Goal: Task Accomplishment & Management: Use online tool/utility

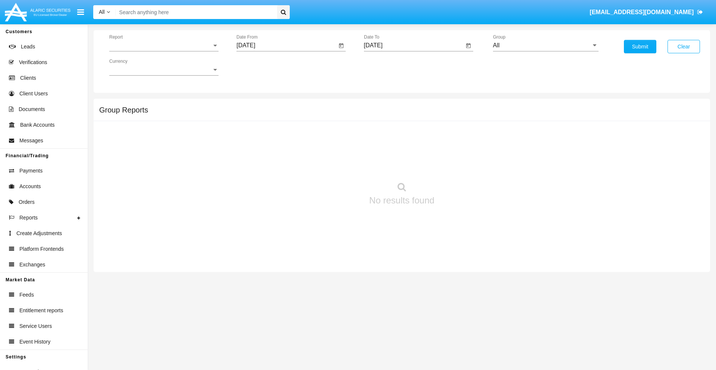
click at [164, 45] on span "Report" at bounding box center [160, 45] width 103 height 7
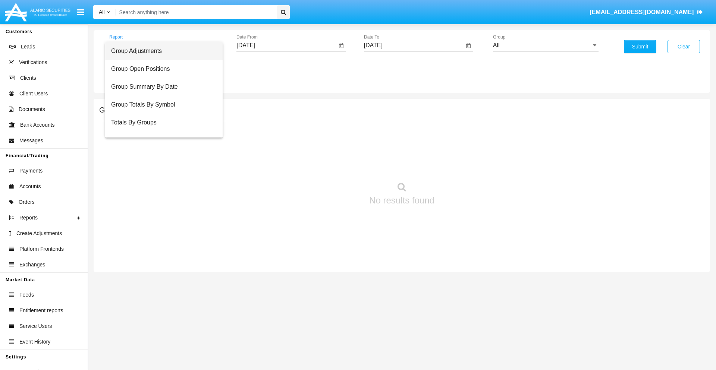
click at [161, 51] on span "Group Adjustments" at bounding box center [164, 51] width 106 height 18
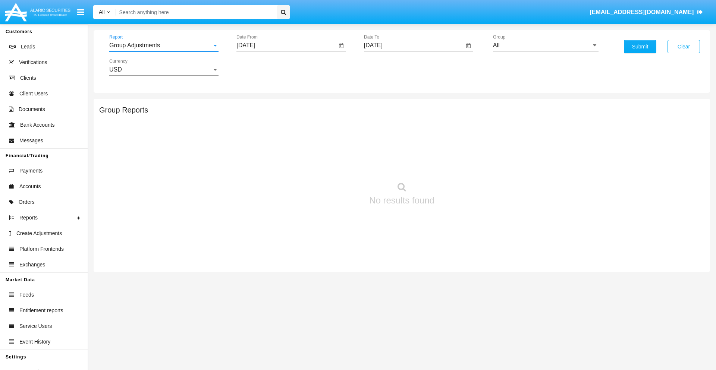
click at [286, 45] on input "[DATE]" at bounding box center [286, 45] width 100 height 7
click at [261, 67] on span "[DATE]" at bounding box center [254, 67] width 16 height 6
click at [333, 165] on div "2025" at bounding box center [332, 164] width 23 height 13
click at [254, 120] on div "MAY" at bounding box center [254, 119] width 23 height 13
click at [308, 159] on div "29" at bounding box center [308, 158] width 13 height 13
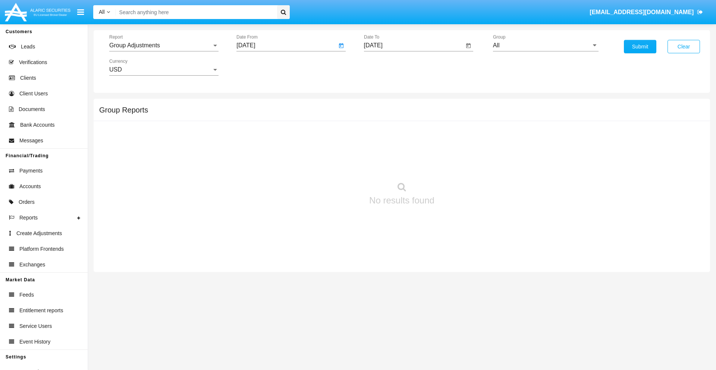
type input "05/29/25"
click at [413, 45] on input "[DATE]" at bounding box center [414, 45] width 100 height 7
click at [388, 67] on span "[DATE]" at bounding box center [382, 67] width 16 height 6
click at [460, 165] on div "2025" at bounding box center [459, 164] width 23 height 13
click at [460, 120] on div "AUG" at bounding box center [459, 119] width 23 height 13
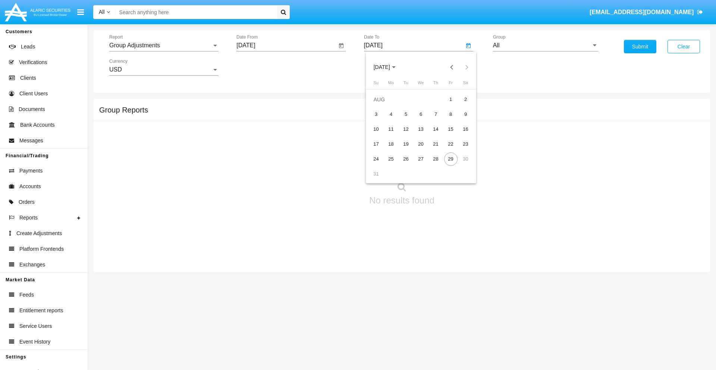
click at [450, 159] on div "29" at bounding box center [450, 158] width 13 height 13
type input "[DATE]"
click at [545, 45] on input "All" at bounding box center [546, 45] width 106 height 7
click at [520, 308] on span "Company AQA" at bounding box center [521, 311] width 40 height 6
type input "Company AQA"
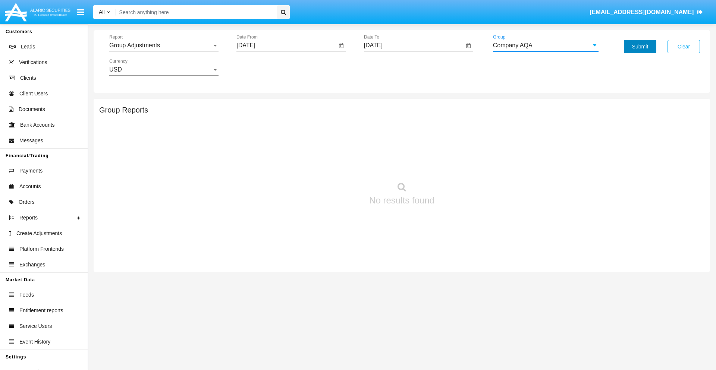
click at [640, 47] on button "Submit" at bounding box center [640, 46] width 32 height 13
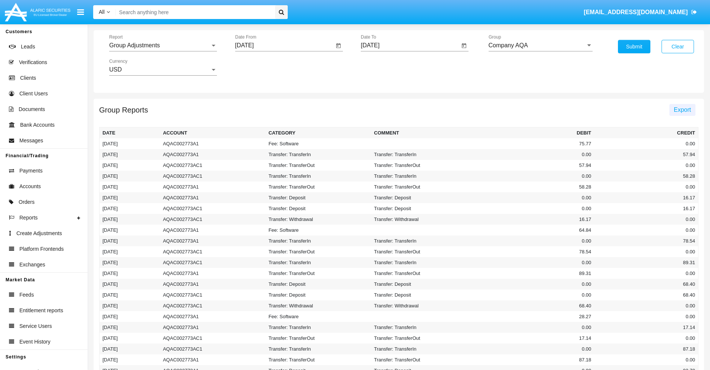
click at [682, 110] on span "Export" at bounding box center [682, 110] width 17 height 6
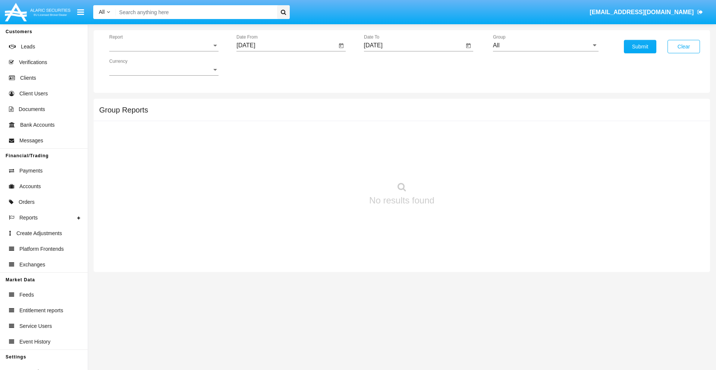
click at [164, 45] on span "Report" at bounding box center [160, 45] width 103 height 7
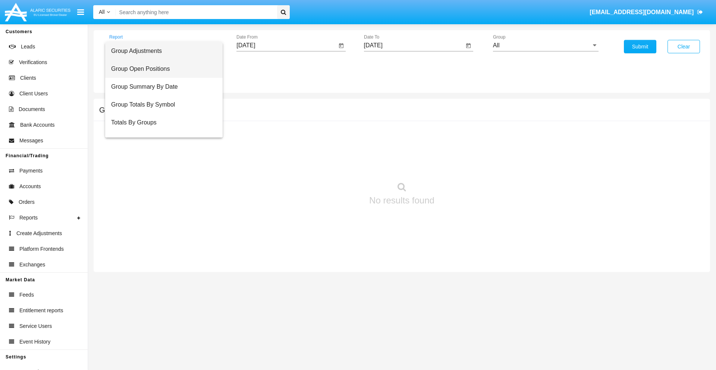
click at [161, 69] on span "Group Open Positions" at bounding box center [164, 69] width 106 height 18
click at [286, 45] on input "[DATE]" at bounding box center [286, 45] width 100 height 7
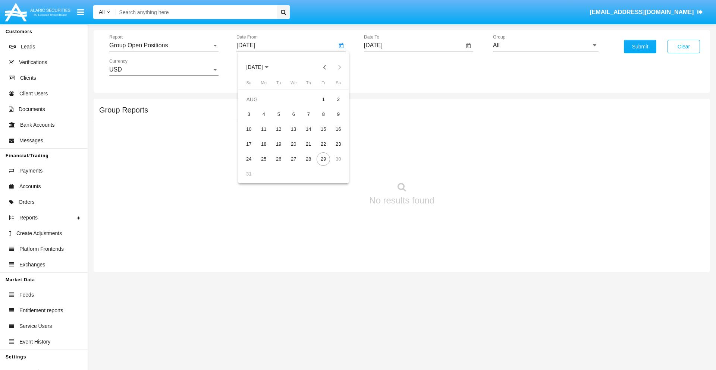
click at [261, 67] on span "[DATE]" at bounding box center [254, 67] width 16 height 6
click at [333, 165] on div "2025" at bounding box center [332, 164] width 23 height 13
click at [306, 120] on div "[DATE]" at bounding box center [306, 119] width 23 height 13
click at [278, 174] on div "29" at bounding box center [278, 173] width 13 height 13
type input "[DATE]"
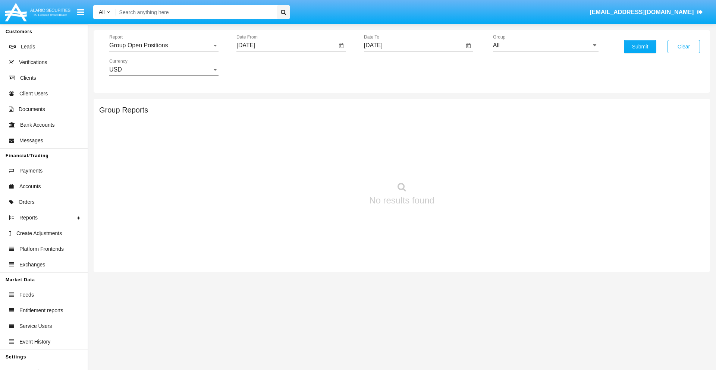
click at [413, 45] on input "[DATE]" at bounding box center [414, 45] width 100 height 7
click at [388, 67] on span "[DATE]" at bounding box center [382, 67] width 16 height 6
click at [460, 165] on div "2025" at bounding box center [459, 164] width 23 height 13
click at [460, 120] on div "AUG" at bounding box center [459, 119] width 23 height 13
click at [450, 159] on div "29" at bounding box center [450, 158] width 13 height 13
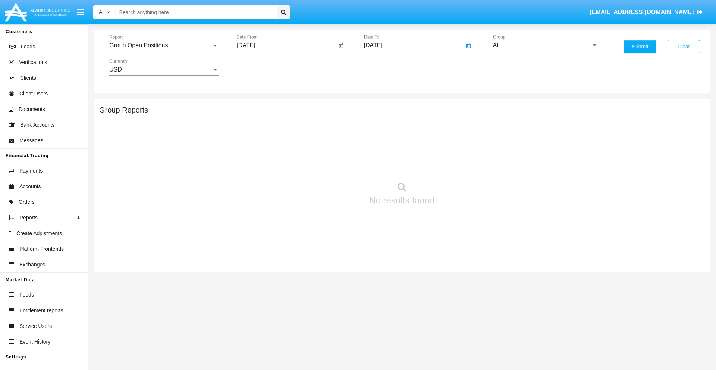
type input "[DATE]"
click at [545, 45] on input "All" at bounding box center [546, 45] width 106 height 7
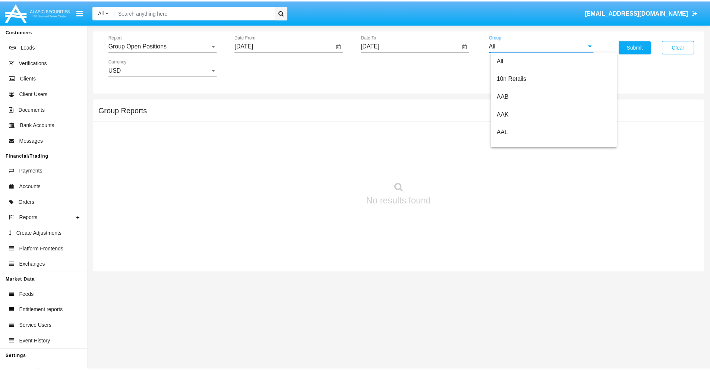
scroll to position [400, 0]
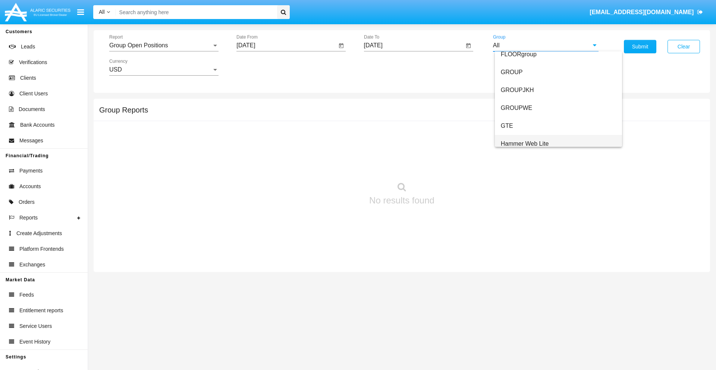
click at [525, 144] on span "Hammer Web Lite" at bounding box center [525, 144] width 48 height 6
type input "Hammer Web Lite"
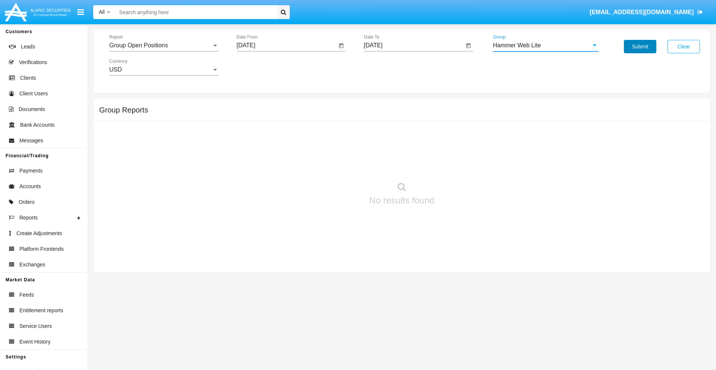
click at [640, 47] on button "Submit" at bounding box center [640, 46] width 32 height 13
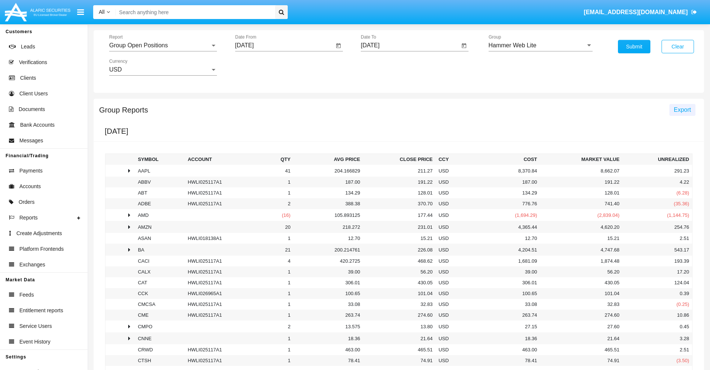
click at [682, 110] on span "Export" at bounding box center [682, 110] width 17 height 6
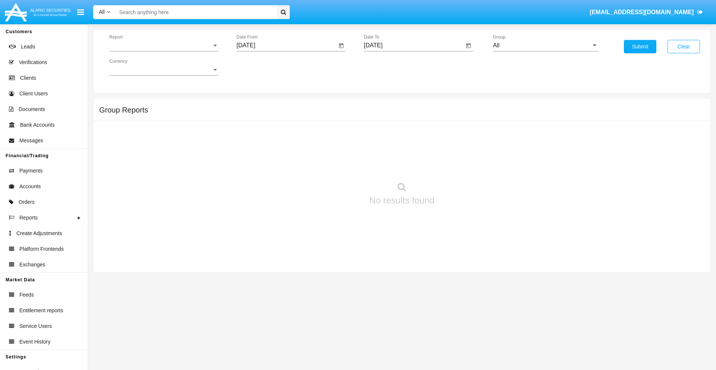
click at [164, 45] on span "Report" at bounding box center [160, 45] width 103 height 7
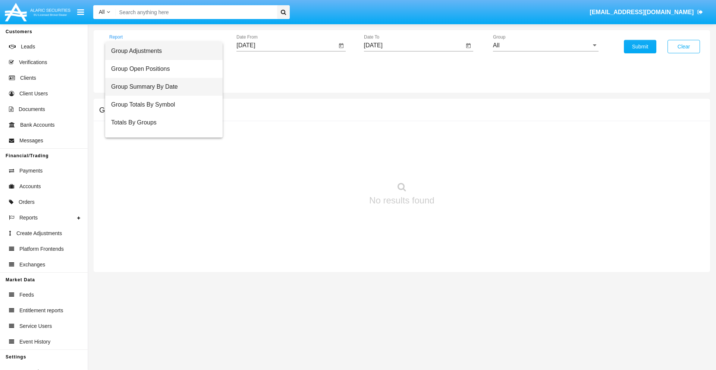
click at [161, 87] on span "Group Summary By Date" at bounding box center [164, 87] width 106 height 18
click at [286, 45] on input "[DATE]" at bounding box center [286, 45] width 100 height 7
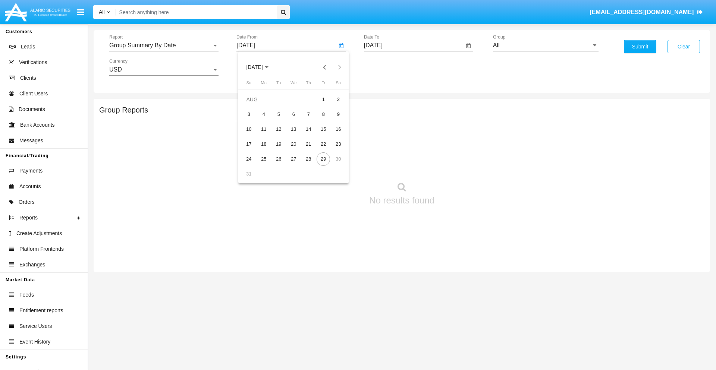
click at [261, 67] on span "[DATE]" at bounding box center [254, 67] width 16 height 6
click at [333, 165] on div "2025" at bounding box center [332, 164] width 23 height 13
click at [306, 120] on div "[DATE]" at bounding box center [306, 119] width 23 height 13
click at [278, 174] on div "29" at bounding box center [278, 173] width 13 height 13
type input "[DATE]"
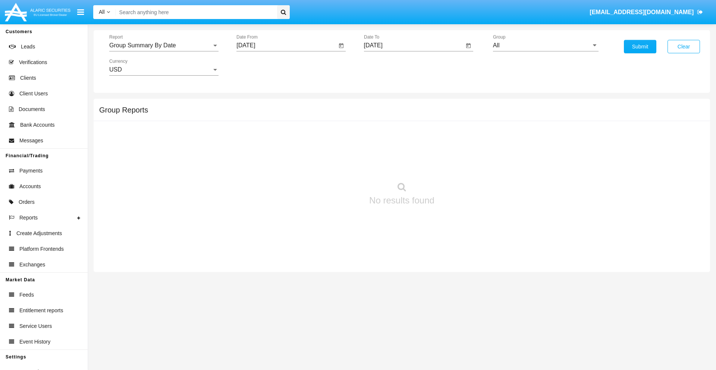
click at [413, 45] on input "[DATE]" at bounding box center [414, 45] width 100 height 7
click at [388, 67] on span "[DATE]" at bounding box center [382, 67] width 16 height 6
click at [460, 165] on div "2025" at bounding box center [459, 164] width 23 height 13
click at [460, 120] on div "AUG" at bounding box center [459, 119] width 23 height 13
click at [450, 159] on div "29" at bounding box center [450, 158] width 13 height 13
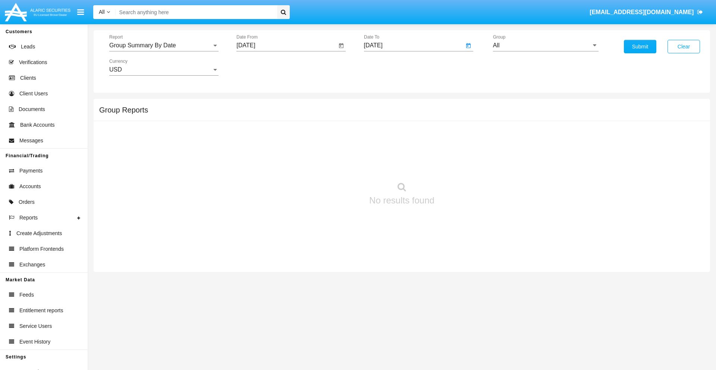
type input "[DATE]"
click at [545, 45] on input "All" at bounding box center [546, 45] width 106 height 7
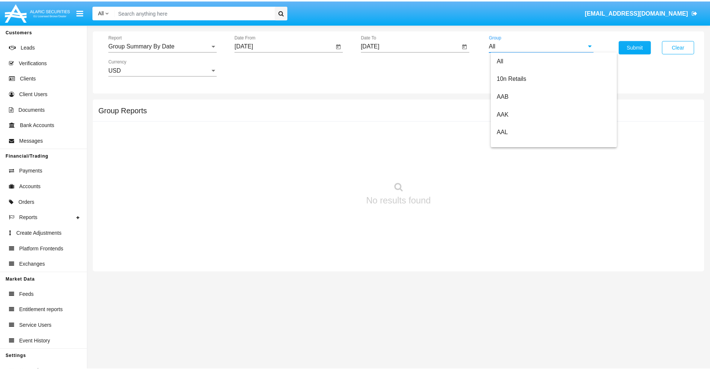
scroll to position [400, 0]
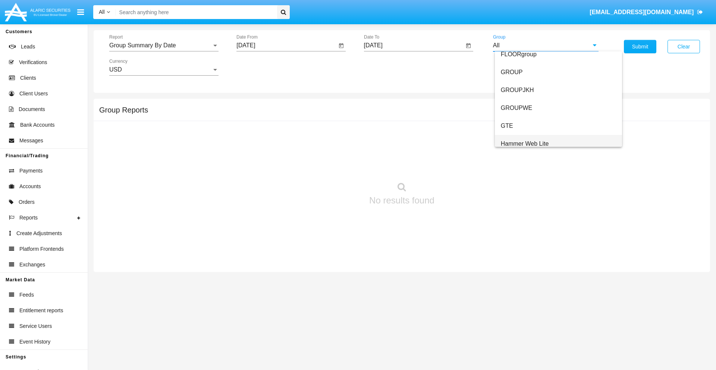
click at [525, 144] on span "Hammer Web Lite" at bounding box center [525, 144] width 48 height 6
type input "Hammer Web Lite"
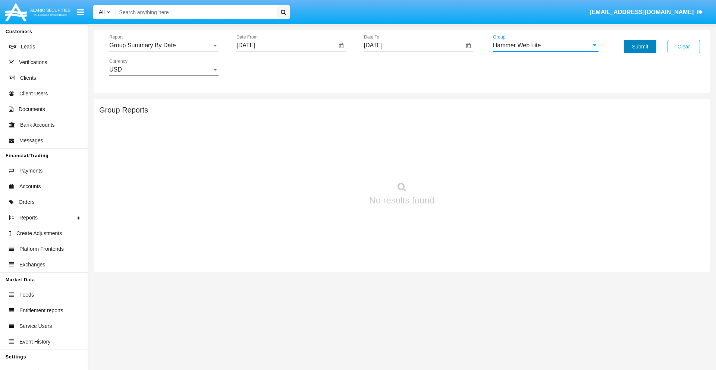
click at [640, 47] on button "Submit" at bounding box center [640, 46] width 32 height 13
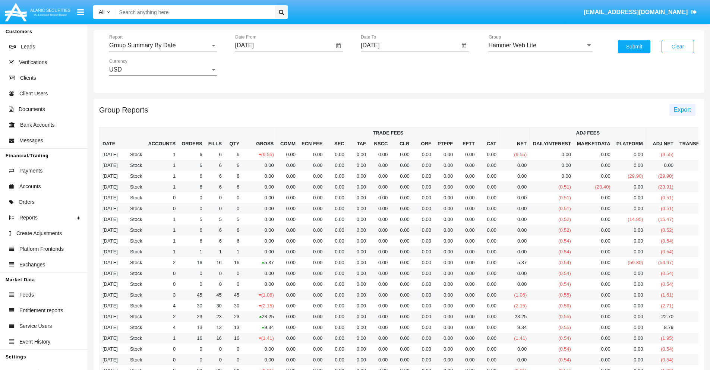
click at [682, 110] on span "Export" at bounding box center [682, 110] width 17 height 6
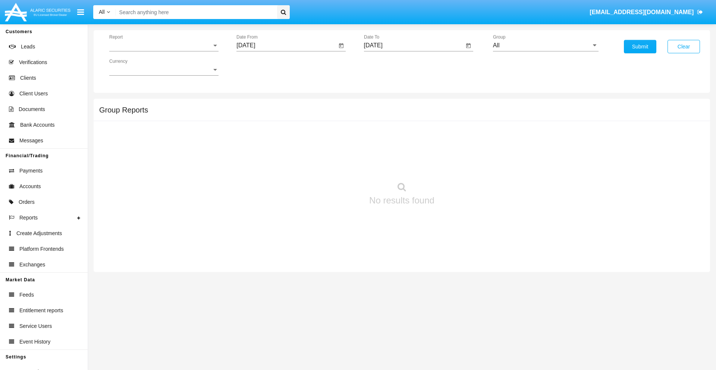
click at [164, 45] on span "Report" at bounding box center [160, 45] width 103 height 7
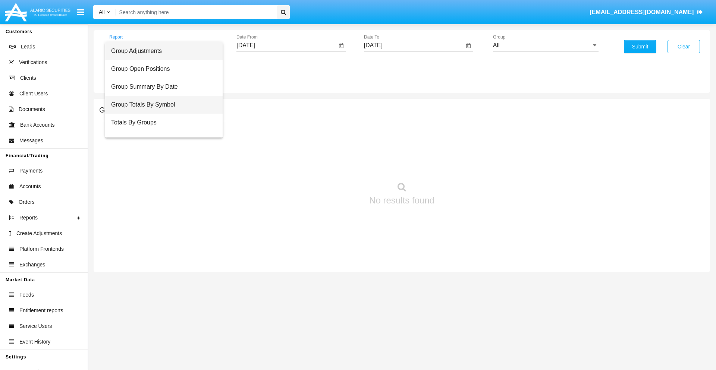
click at [161, 105] on span "Group Totals By Symbol" at bounding box center [164, 105] width 106 height 18
click at [286, 45] on input "[DATE]" at bounding box center [286, 45] width 100 height 7
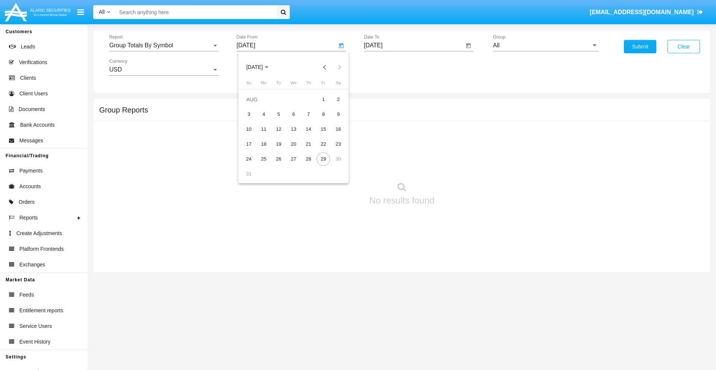
click at [261, 67] on span "[DATE]" at bounding box center [254, 67] width 16 height 6
click at [333, 165] on div "2025" at bounding box center [332, 164] width 23 height 13
click at [306, 120] on div "[DATE]" at bounding box center [306, 119] width 23 height 13
click at [278, 174] on div "29" at bounding box center [278, 173] width 13 height 13
type input "[DATE]"
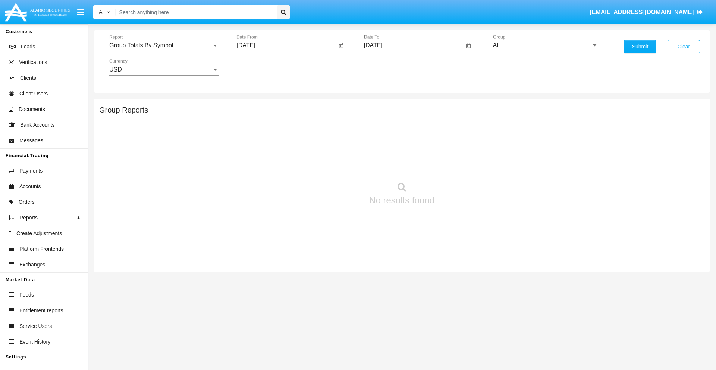
click at [413, 45] on input "[DATE]" at bounding box center [414, 45] width 100 height 7
click at [388, 67] on span "[DATE]" at bounding box center [382, 67] width 16 height 6
click at [460, 165] on div "2025" at bounding box center [459, 164] width 23 height 13
click at [460, 120] on div "AUG" at bounding box center [459, 119] width 23 height 13
click at [450, 159] on div "29" at bounding box center [450, 158] width 13 height 13
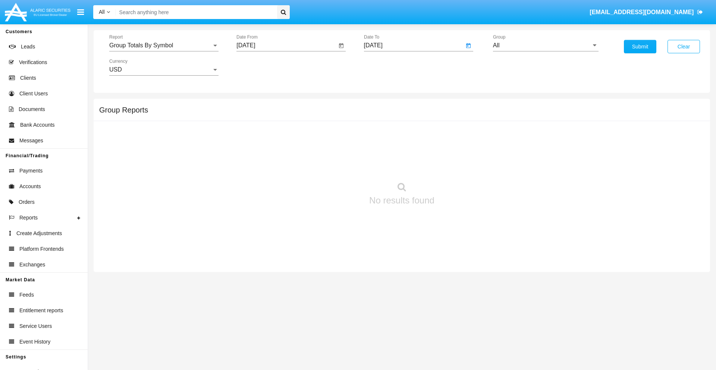
type input "[DATE]"
click at [545, 45] on input "All" at bounding box center [546, 45] width 106 height 7
type input "Hammer Web Lite"
click at [640, 47] on button "Submit" at bounding box center [640, 46] width 32 height 13
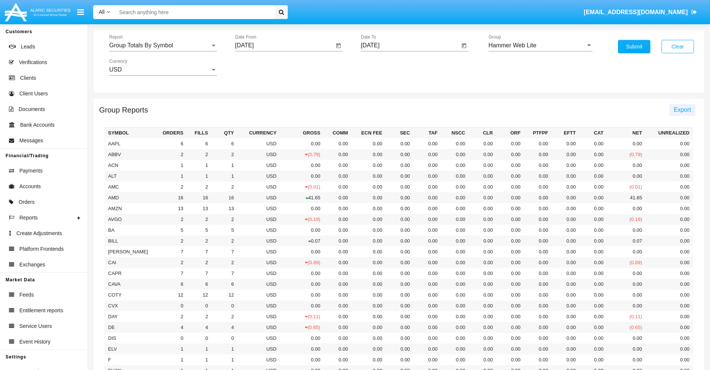
click at [682, 110] on span "Export" at bounding box center [682, 110] width 17 height 6
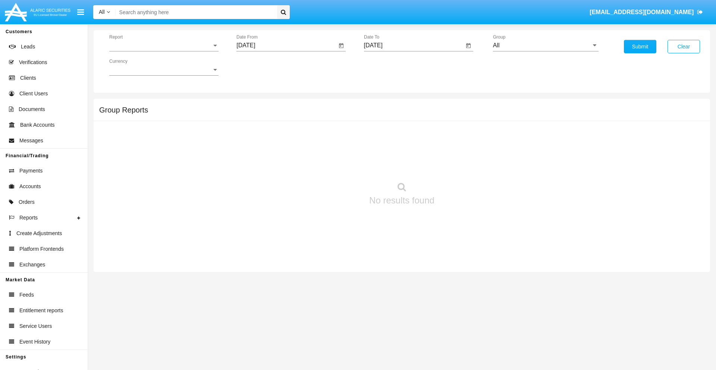
click at [164, 45] on span "Report" at bounding box center [160, 45] width 103 height 7
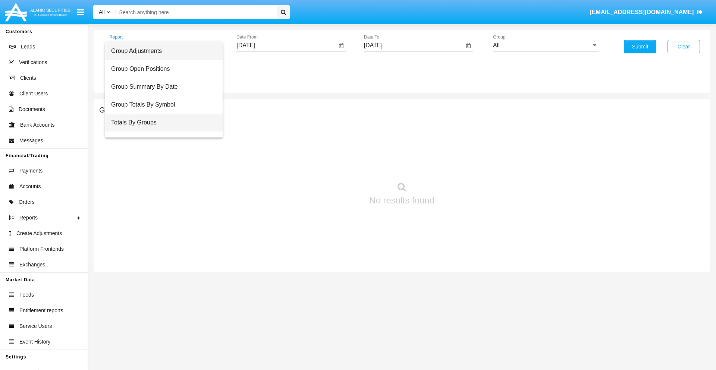
click at [161, 123] on span "Totals By Groups" at bounding box center [164, 123] width 106 height 18
click at [286, 45] on input "[DATE]" at bounding box center [286, 45] width 100 height 7
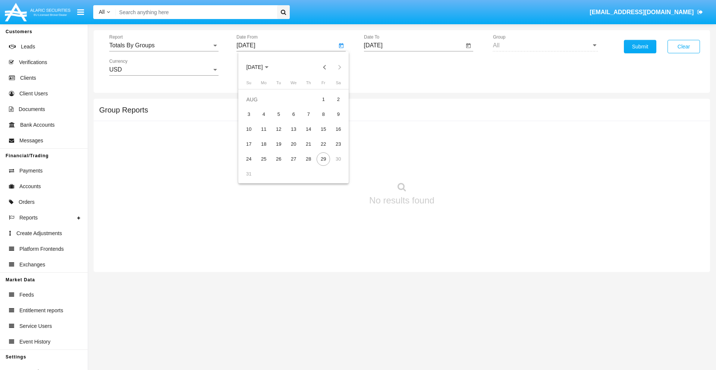
click at [261, 67] on span "[DATE]" at bounding box center [254, 67] width 16 height 6
click at [333, 165] on div "2025" at bounding box center [332, 164] width 23 height 13
click at [333, 120] on div "AUG" at bounding box center [332, 119] width 23 height 13
click at [308, 129] on div "14" at bounding box center [308, 129] width 13 height 13
type input "[DATE]"
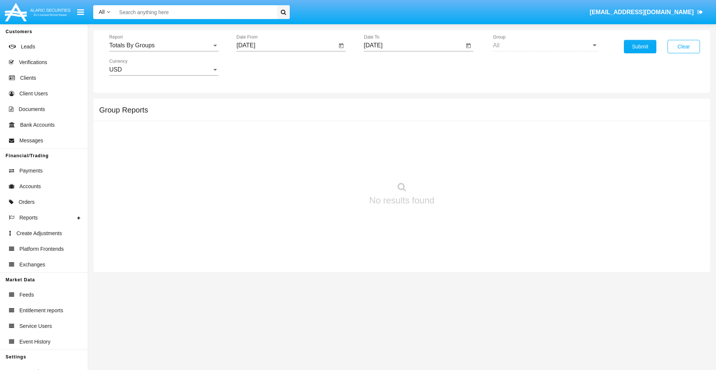
click at [413, 45] on input "[DATE]" at bounding box center [414, 45] width 100 height 7
click at [388, 67] on span "[DATE]" at bounding box center [382, 67] width 16 height 6
click at [460, 165] on div "2025" at bounding box center [459, 164] width 23 height 13
click at [460, 120] on div "AUG" at bounding box center [459, 119] width 23 height 13
click at [450, 159] on div "29" at bounding box center [450, 158] width 13 height 13
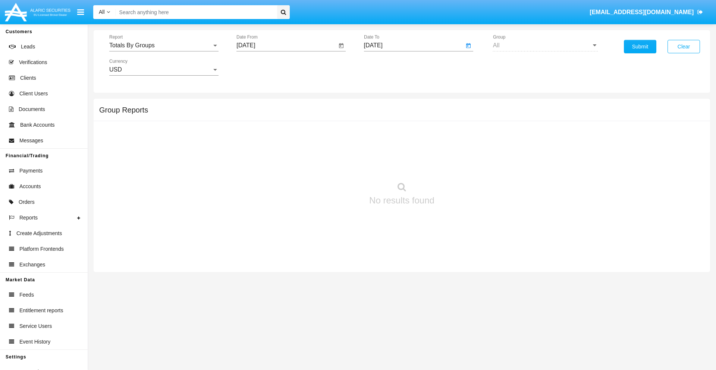
type input "08/29/25"
click at [640, 47] on button "Submit" at bounding box center [640, 46] width 32 height 13
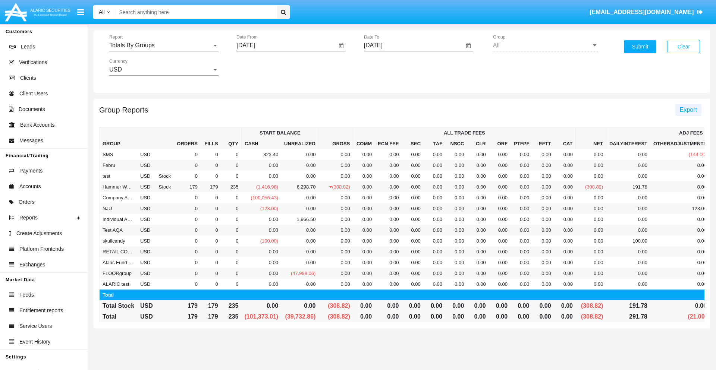
click at [688, 110] on span "Export" at bounding box center [688, 110] width 17 height 6
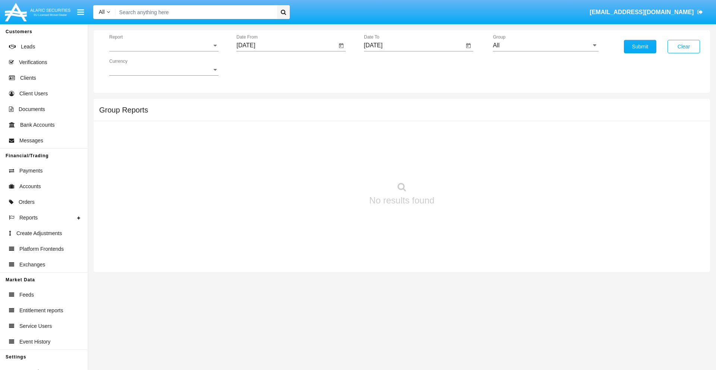
click at [164, 45] on span "Report" at bounding box center [160, 45] width 103 height 7
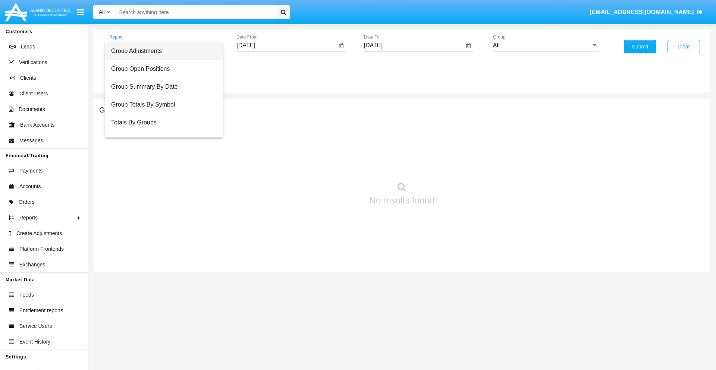
scroll to position [12, 0]
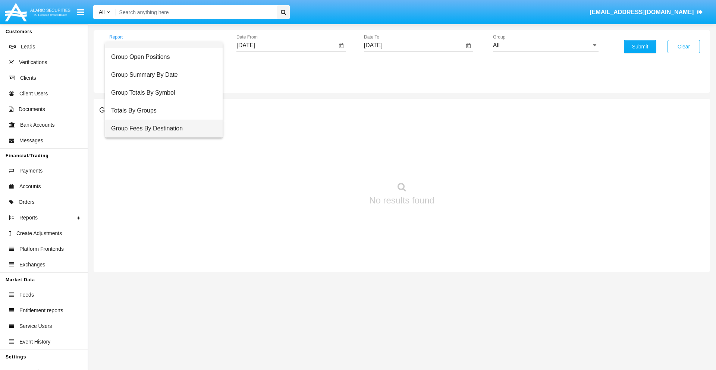
click at [161, 129] on span "Group Fees By Destination" at bounding box center [164, 129] width 106 height 18
click at [286, 45] on input "[DATE]" at bounding box center [286, 45] width 100 height 7
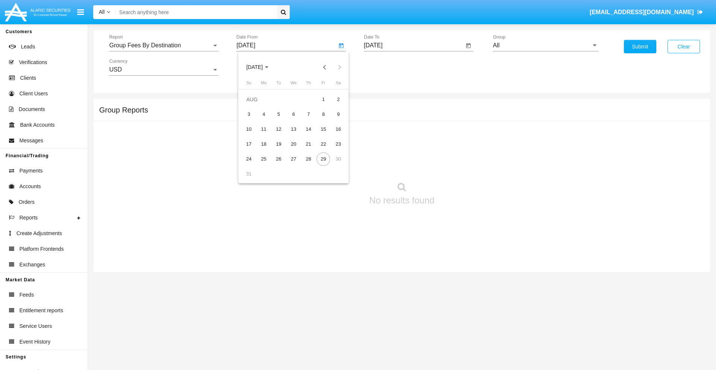
click at [261, 67] on span "[DATE]" at bounding box center [254, 67] width 16 height 6
click at [333, 165] on div "2025" at bounding box center [332, 164] width 23 height 13
click at [280, 120] on div "JUN" at bounding box center [280, 119] width 23 height 13
click at [249, 174] on div "29" at bounding box center [248, 173] width 13 height 13
type input "06/29/25"
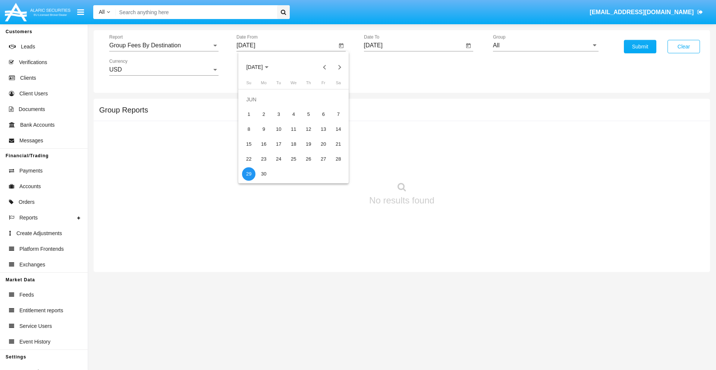
click at [413, 45] on input "[DATE]" at bounding box center [414, 45] width 100 height 7
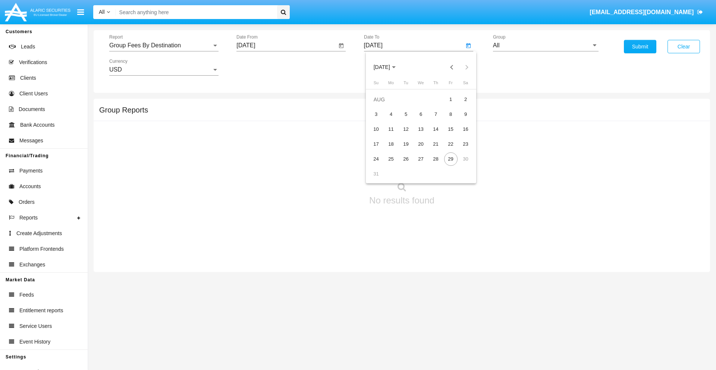
click at [388, 67] on span "[DATE]" at bounding box center [382, 67] width 16 height 6
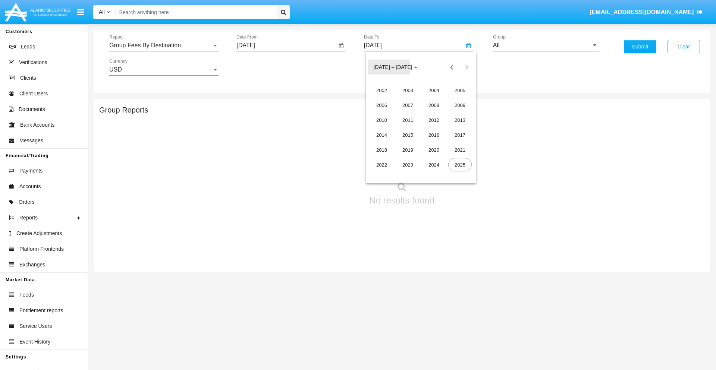
click at [460, 165] on div "2025" at bounding box center [459, 164] width 23 height 13
click at [460, 120] on div "AUG" at bounding box center [459, 119] width 23 height 13
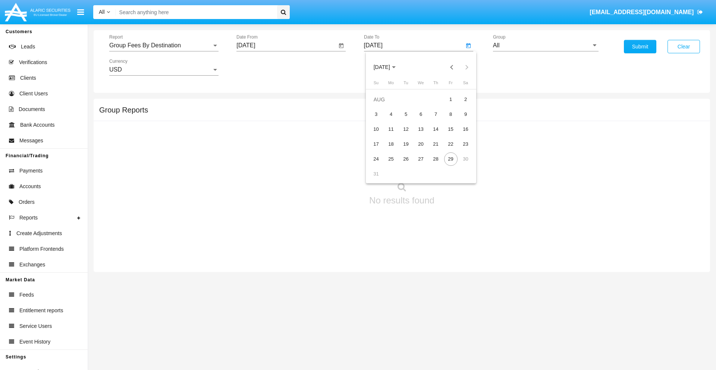
click at [450, 159] on div "29" at bounding box center [450, 158] width 13 height 13
type input "08/29/25"
click at [545, 45] on input "All" at bounding box center [546, 45] width 106 height 7
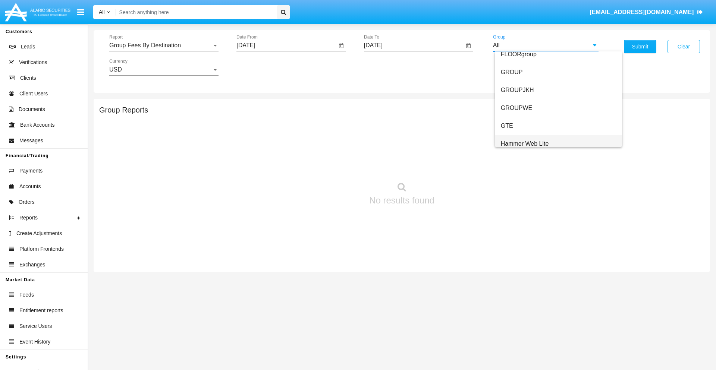
click at [525, 144] on span "Hammer Web Lite" at bounding box center [525, 144] width 48 height 6
type input "Hammer Web Lite"
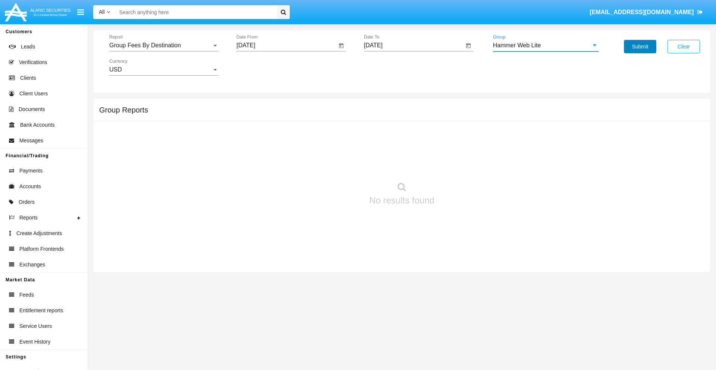
click at [640, 47] on button "Submit" at bounding box center [640, 46] width 32 height 13
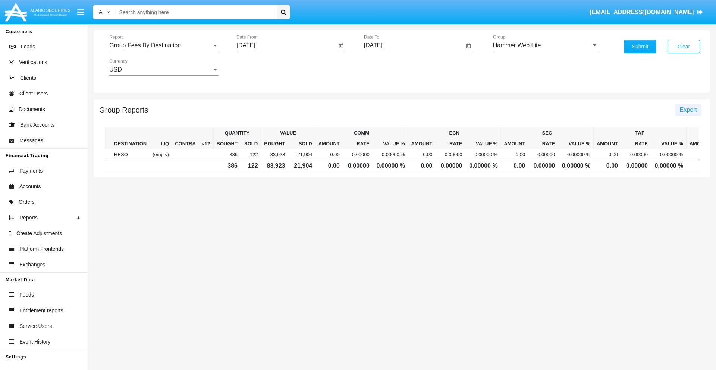
click at [688, 110] on span "Export" at bounding box center [688, 110] width 17 height 6
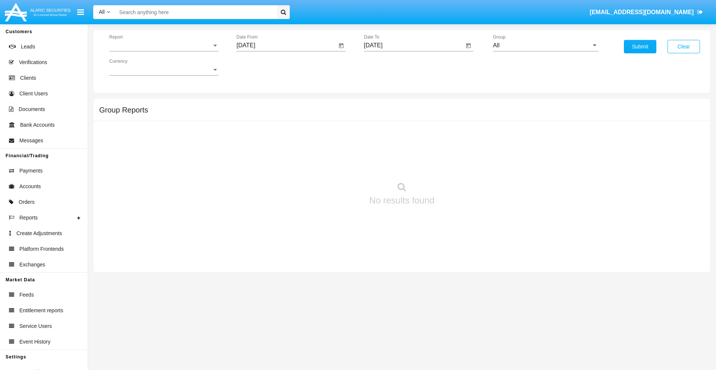
click at [164, 45] on span "Report" at bounding box center [160, 45] width 103 height 7
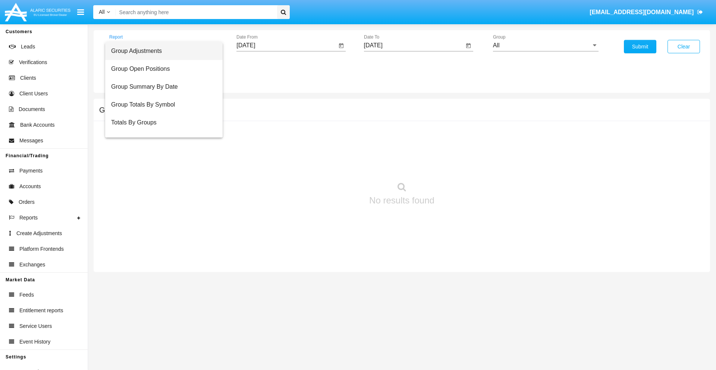
scroll to position [30, 0]
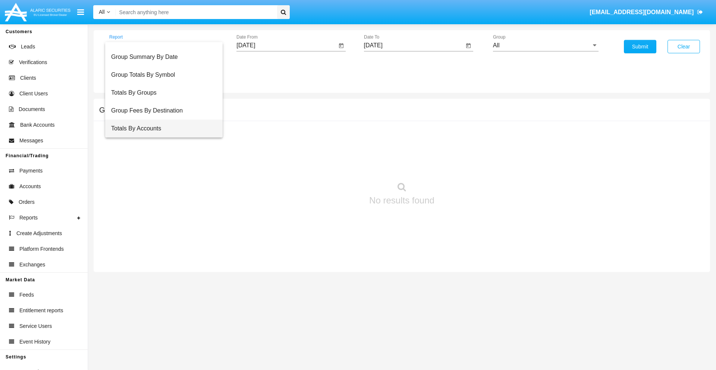
click at [161, 129] on span "Totals By Accounts" at bounding box center [164, 129] width 106 height 18
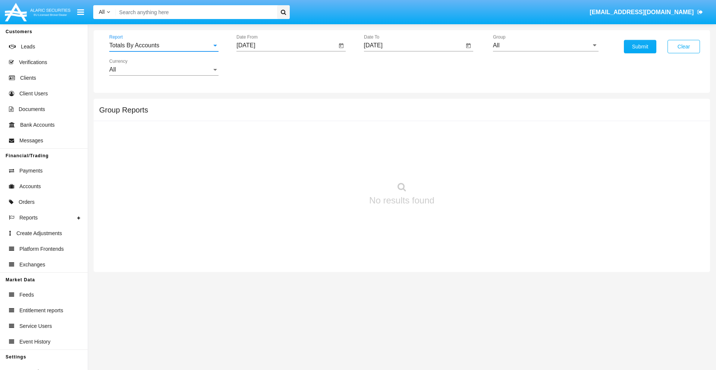
click at [286, 45] on input "[DATE]" at bounding box center [286, 45] width 100 height 7
click at [261, 67] on span "[DATE]" at bounding box center [254, 67] width 16 height 6
click at [333, 165] on div "2025" at bounding box center [332, 164] width 23 height 13
click at [333, 120] on div "AUG" at bounding box center [332, 119] width 23 height 13
click at [308, 129] on div "14" at bounding box center [308, 129] width 13 height 13
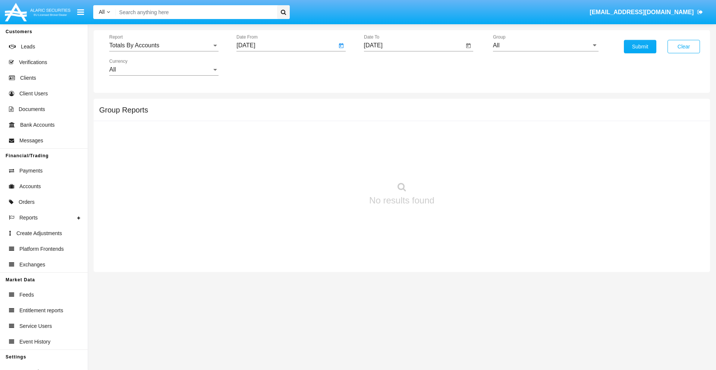
type input "08/14/25"
click at [413, 45] on input "[DATE]" at bounding box center [414, 45] width 100 height 7
click at [388, 67] on span "[DATE]" at bounding box center [382, 67] width 16 height 6
click at [460, 165] on div "2025" at bounding box center [459, 164] width 23 height 13
click at [460, 120] on div "AUG" at bounding box center [459, 119] width 23 height 13
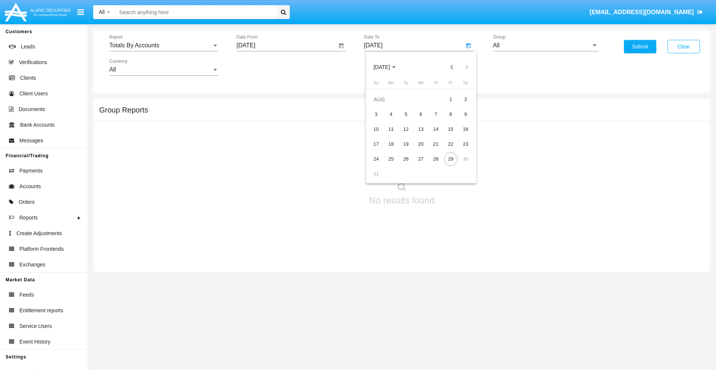
click at [450, 159] on div "29" at bounding box center [450, 158] width 13 height 13
type input "08/29/25"
click at [545, 45] on input "All" at bounding box center [546, 45] width 106 height 7
type input "Hammer Web Lite"
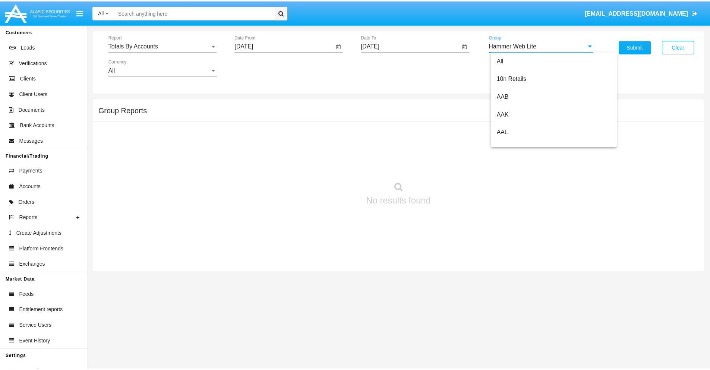
scroll to position [0, 0]
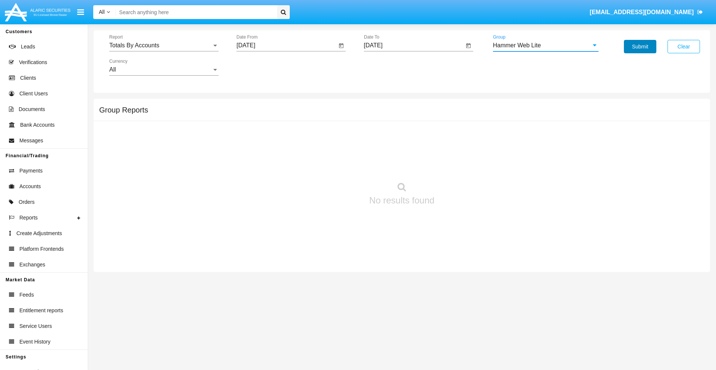
click at [640, 47] on button "Submit" at bounding box center [640, 46] width 32 height 13
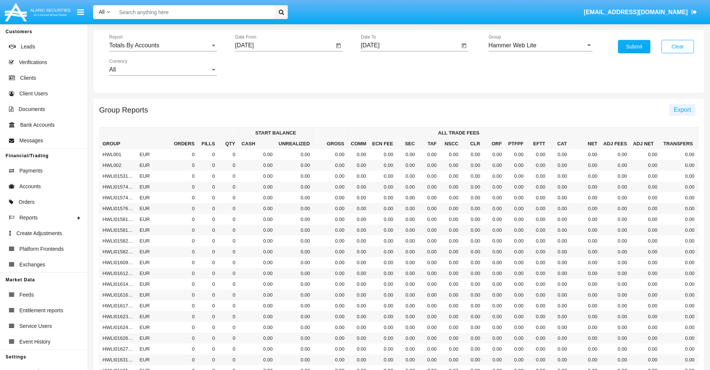
click at [682, 110] on span "Export" at bounding box center [682, 110] width 17 height 6
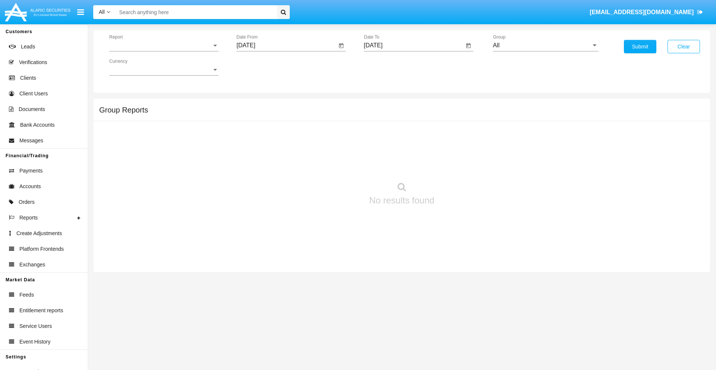
click at [164, 45] on span "Report" at bounding box center [160, 45] width 103 height 7
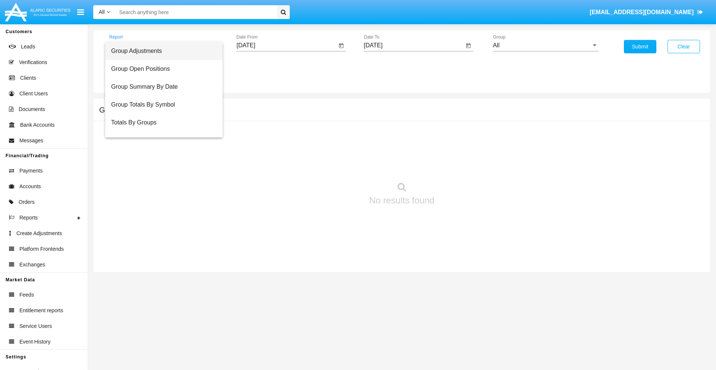
click at [161, 51] on span "Group Adjustments" at bounding box center [164, 51] width 106 height 18
click at [286, 45] on input "[DATE]" at bounding box center [286, 45] width 100 height 7
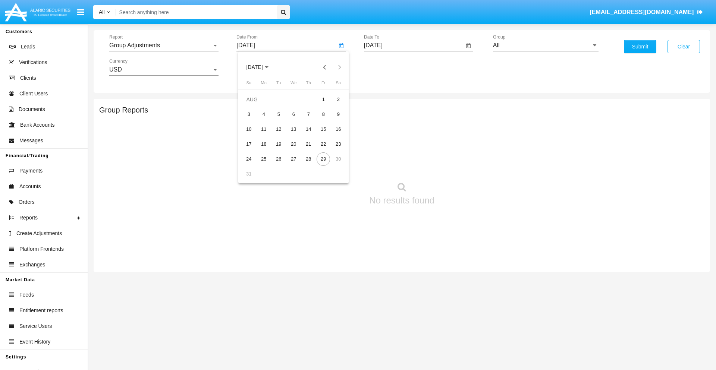
click at [261, 67] on span "[DATE]" at bounding box center [254, 67] width 16 height 6
click at [280, 150] on div "2019" at bounding box center [280, 149] width 23 height 13
click at [254, 105] on div "JAN" at bounding box center [254, 104] width 23 height 13
click at [278, 114] on div "1" at bounding box center [278, 114] width 13 height 13
type input "[DATE]"
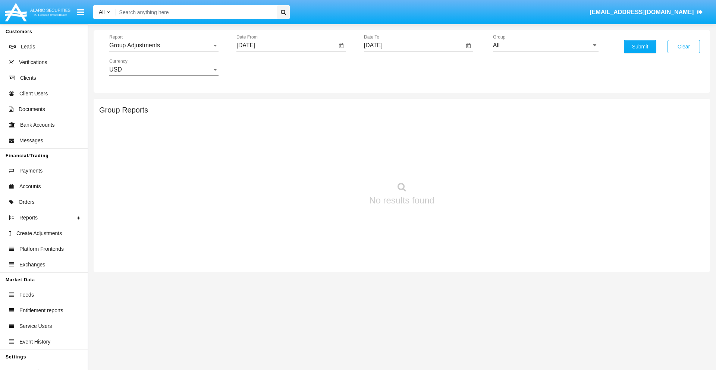
click at [413, 45] on input "[DATE]" at bounding box center [414, 45] width 100 height 7
click at [388, 67] on span "[DATE]" at bounding box center [382, 67] width 16 height 6
click at [407, 150] on div "2019" at bounding box center [407, 149] width 23 height 13
click at [381, 105] on div "JAN" at bounding box center [381, 104] width 23 height 13
click at [406, 114] on div "1" at bounding box center [405, 114] width 13 height 13
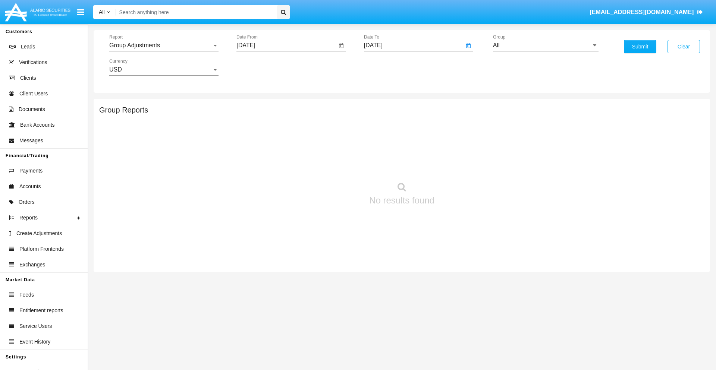
type input "[DATE]"
click at [545, 45] on input "All" at bounding box center [546, 45] width 106 height 7
click at [520, 144] on span "Company AQA" at bounding box center [521, 144] width 40 height 6
type input "Company AQA"
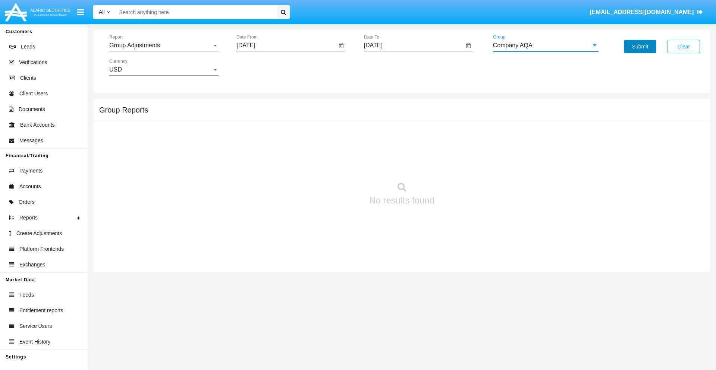
click at [640, 47] on button "Submit" at bounding box center [640, 46] width 32 height 13
click at [164, 45] on span "Report" at bounding box center [160, 45] width 103 height 7
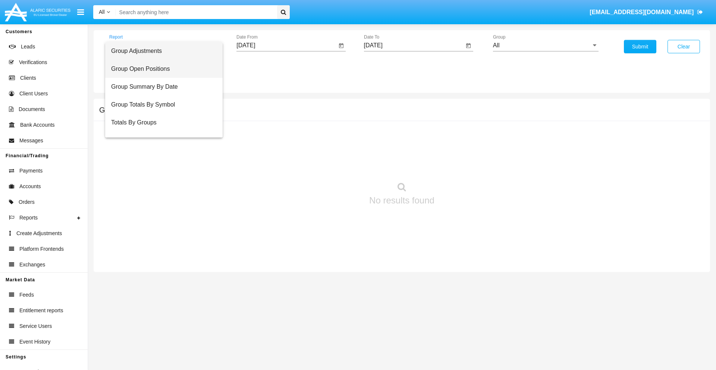
click at [161, 69] on span "Group Open Positions" at bounding box center [164, 69] width 106 height 18
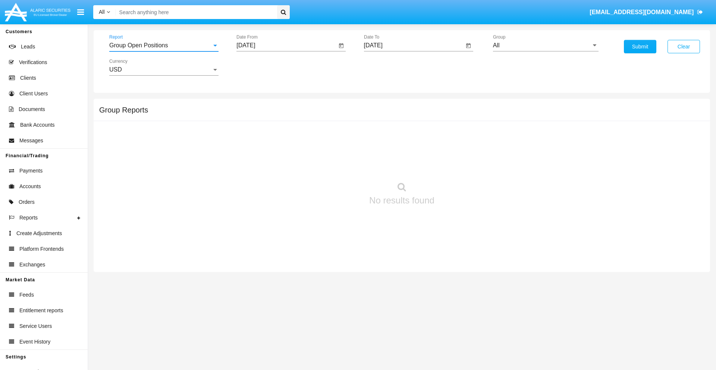
click at [286, 45] on input "[DATE]" at bounding box center [286, 45] width 100 height 7
click at [261, 67] on span "[DATE]" at bounding box center [254, 67] width 16 height 6
click at [280, 150] on div "2019" at bounding box center [280, 149] width 23 height 13
click at [254, 105] on div "JAN" at bounding box center [254, 104] width 23 height 13
click at [278, 114] on div "1" at bounding box center [278, 114] width 13 height 13
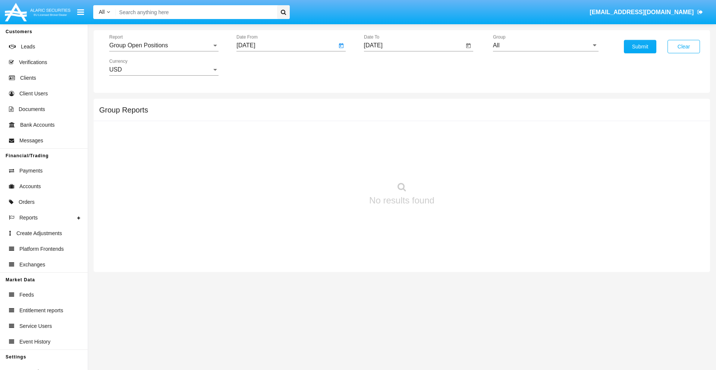
type input "[DATE]"
click at [413, 45] on input "[DATE]" at bounding box center [414, 45] width 100 height 7
click at [388, 67] on span "[DATE]" at bounding box center [382, 67] width 16 height 6
click at [407, 150] on div "2019" at bounding box center [407, 149] width 23 height 13
click at [381, 105] on div "JAN" at bounding box center [381, 104] width 23 height 13
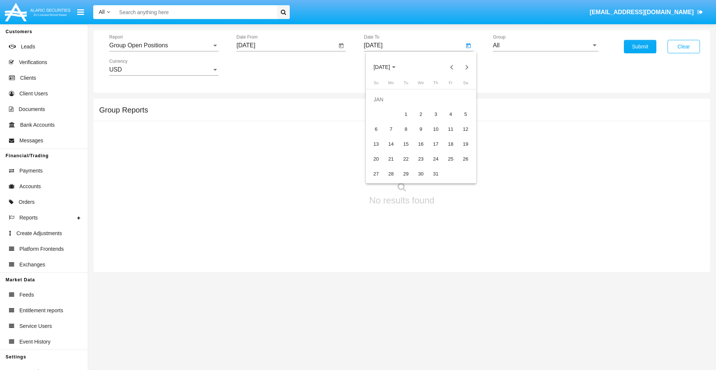
click at [406, 114] on div "1" at bounding box center [405, 114] width 13 height 13
type input "[DATE]"
click at [545, 45] on input "All" at bounding box center [546, 45] width 106 height 7
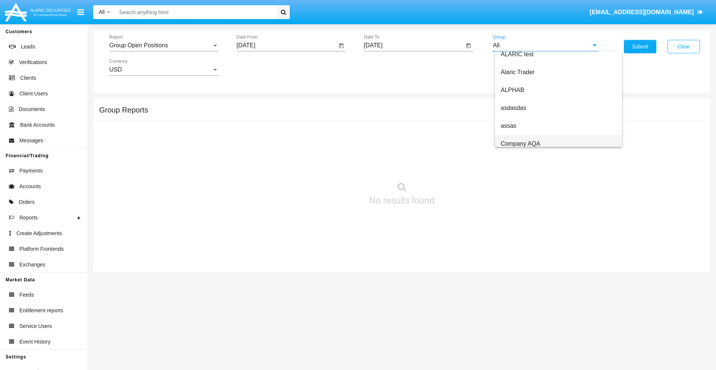
click at [520, 144] on span "Company AQA" at bounding box center [521, 144] width 40 height 6
type input "Company AQA"
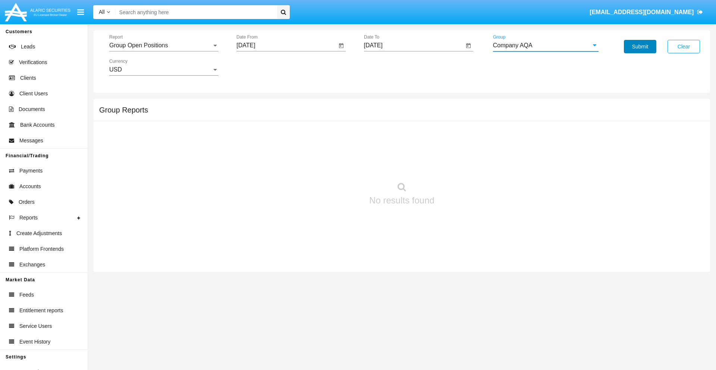
click at [640, 47] on button "Submit" at bounding box center [640, 46] width 32 height 13
click at [164, 45] on span "Report" at bounding box center [160, 45] width 103 height 7
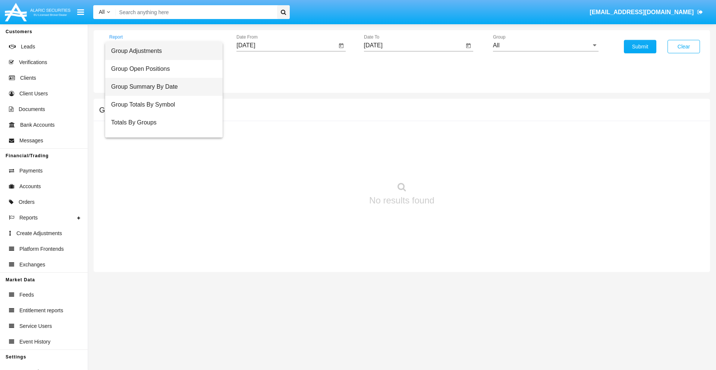
click at [161, 87] on span "Group Summary By Date" at bounding box center [164, 87] width 106 height 18
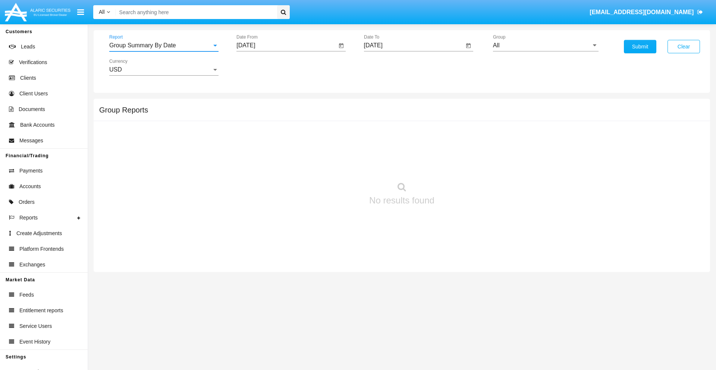
click at [286, 45] on input "[DATE]" at bounding box center [286, 45] width 100 height 7
click at [261, 67] on span "[DATE]" at bounding box center [254, 67] width 16 height 6
click at [280, 150] on div "2019" at bounding box center [280, 149] width 23 height 13
click at [254, 105] on div "JAN" at bounding box center [254, 104] width 23 height 13
click at [278, 114] on div "1" at bounding box center [278, 114] width 13 height 13
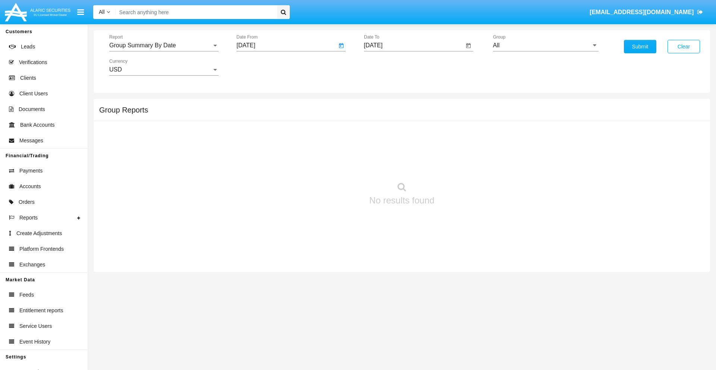
type input "[DATE]"
click at [413, 45] on input "[DATE]" at bounding box center [414, 45] width 100 height 7
click at [388, 67] on span "[DATE]" at bounding box center [382, 67] width 16 height 6
click at [407, 150] on div "2019" at bounding box center [407, 149] width 23 height 13
click at [381, 105] on div "JAN" at bounding box center [381, 104] width 23 height 13
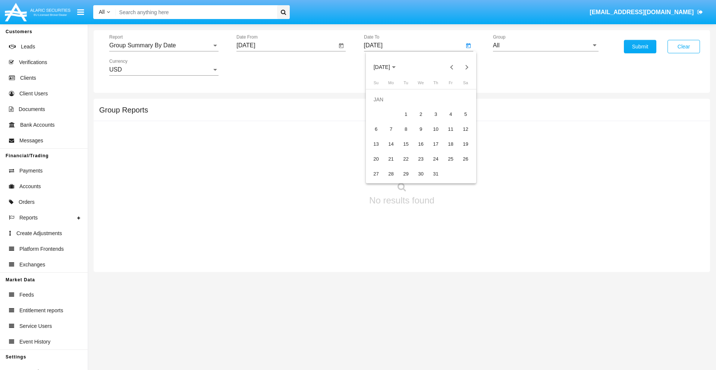
click at [406, 114] on div "1" at bounding box center [405, 114] width 13 height 13
type input "[DATE]"
click at [545, 45] on input "All" at bounding box center [546, 45] width 106 height 7
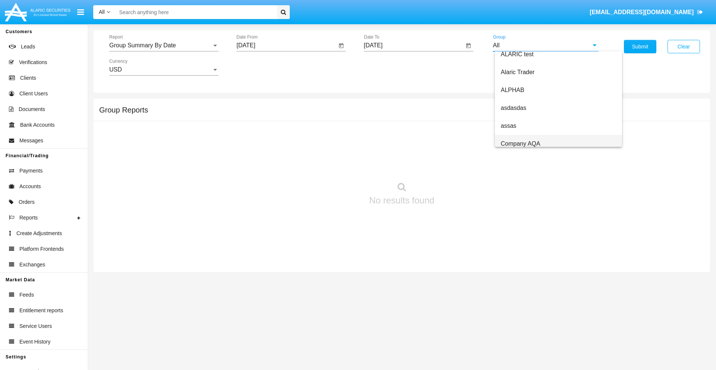
click at [520, 144] on span "Company AQA" at bounding box center [521, 144] width 40 height 6
type input "Company AQA"
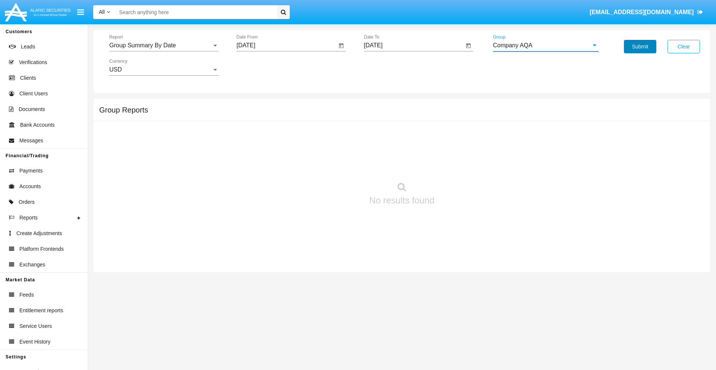
click at [640, 47] on button "Submit" at bounding box center [640, 46] width 32 height 13
click at [164, 45] on span "Report" at bounding box center [160, 45] width 103 height 7
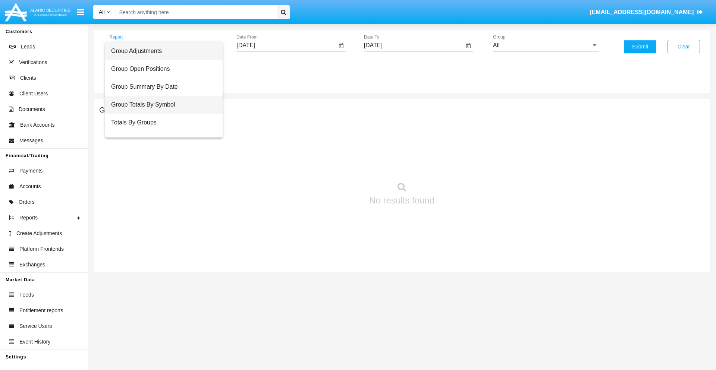
click at [161, 105] on span "Group Totals By Symbol" at bounding box center [164, 105] width 106 height 18
click at [286, 45] on input "[DATE]" at bounding box center [286, 45] width 100 height 7
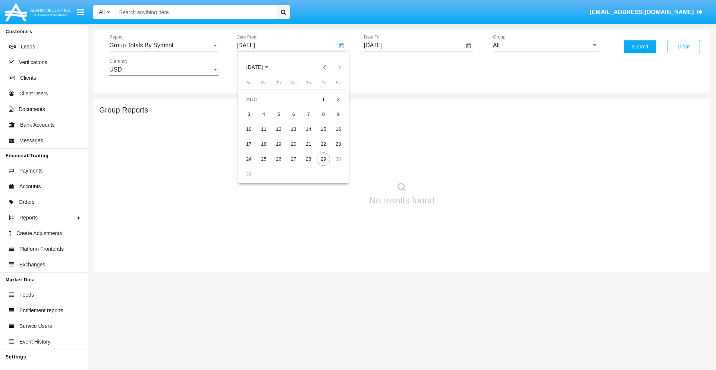
click at [261, 67] on span "[DATE]" at bounding box center [254, 67] width 16 height 6
click at [280, 150] on div "2019" at bounding box center [280, 149] width 23 height 13
click at [254, 105] on div "JAN" at bounding box center [254, 104] width 23 height 13
click at [278, 114] on div "1" at bounding box center [278, 114] width 13 height 13
type input "01/01/19"
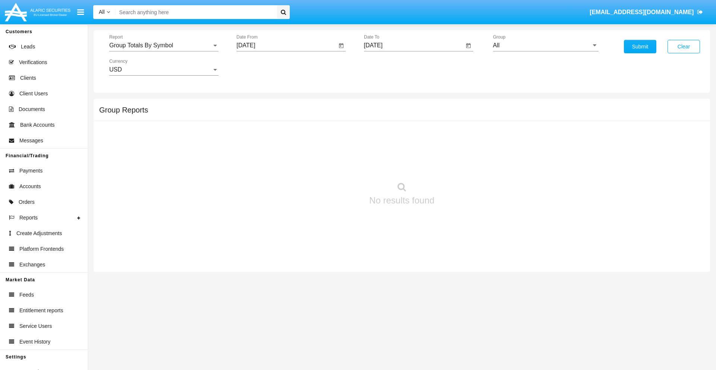
click at [413, 45] on input "[DATE]" at bounding box center [414, 45] width 100 height 7
click at [388, 67] on span "[DATE]" at bounding box center [382, 67] width 16 height 6
click at [407, 150] on div "2019" at bounding box center [407, 149] width 23 height 13
click at [381, 105] on div "JAN" at bounding box center [381, 104] width 23 height 13
click at [406, 114] on div "1" at bounding box center [405, 114] width 13 height 13
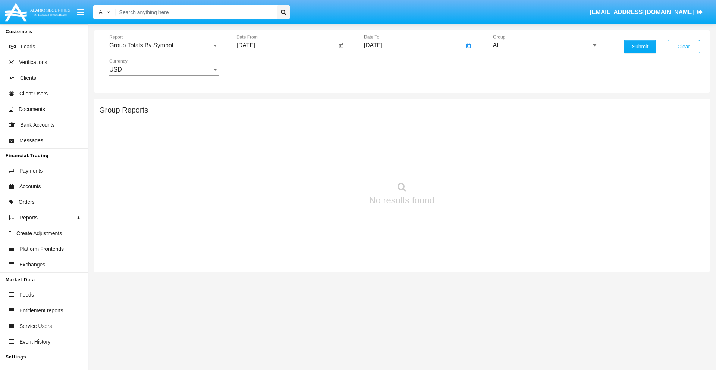
type input "01/01/19"
click at [545, 45] on input "All" at bounding box center [546, 45] width 106 height 7
click at [520, 308] on span "Company AQA" at bounding box center [521, 311] width 40 height 6
type input "Company AQA"
click at [640, 47] on button "Submit" at bounding box center [640, 46] width 32 height 13
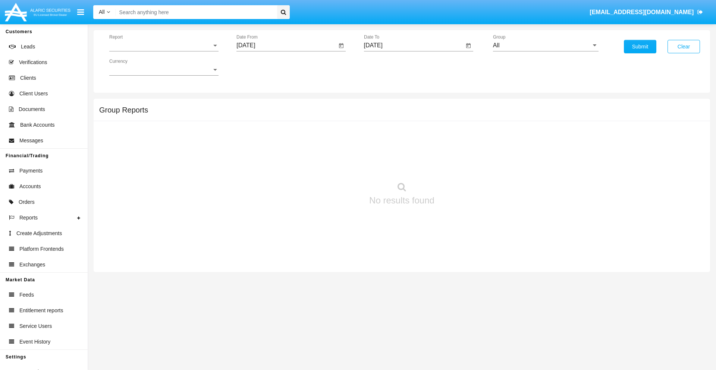
click at [164, 45] on span "Report" at bounding box center [160, 45] width 103 height 7
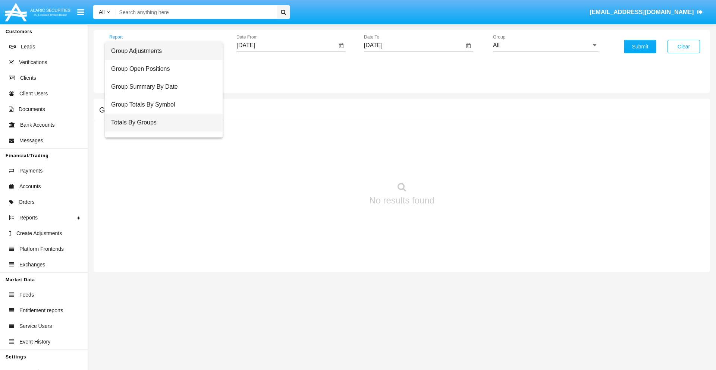
click at [161, 123] on span "Totals By Groups" at bounding box center [164, 123] width 106 height 18
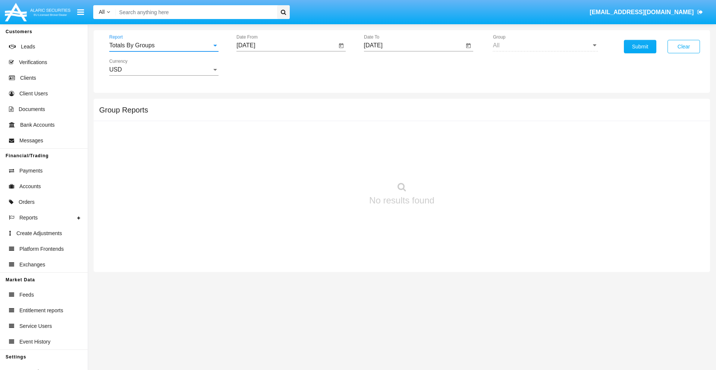
click at [286, 45] on input "[DATE]" at bounding box center [286, 45] width 100 height 7
click at [261, 67] on span "[DATE]" at bounding box center [254, 67] width 16 height 6
click at [280, 150] on div "2019" at bounding box center [280, 149] width 23 height 13
click at [254, 105] on div "JAN" at bounding box center [254, 104] width 23 height 13
click at [278, 114] on div "1" at bounding box center [278, 114] width 13 height 13
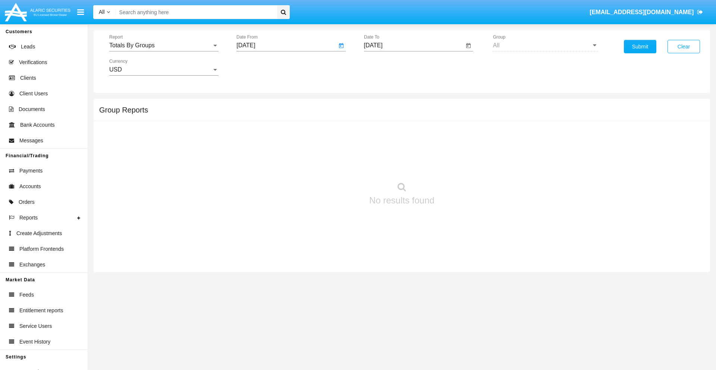
type input "[DATE]"
click at [413, 45] on input "[DATE]" at bounding box center [414, 45] width 100 height 7
click at [388, 67] on span "[DATE]" at bounding box center [382, 67] width 16 height 6
click at [407, 150] on div "2019" at bounding box center [407, 149] width 23 height 13
click at [381, 105] on div "JAN" at bounding box center [381, 104] width 23 height 13
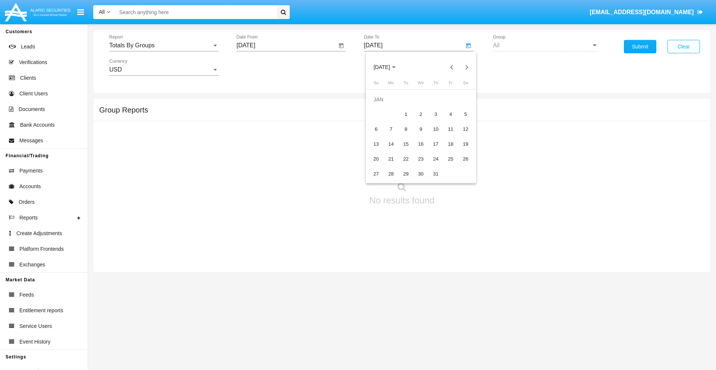
click at [406, 114] on div "1" at bounding box center [405, 114] width 13 height 13
type input "[DATE]"
click at [640, 47] on button "Submit" at bounding box center [640, 46] width 32 height 13
click at [164, 45] on span "Report" at bounding box center [160, 45] width 103 height 7
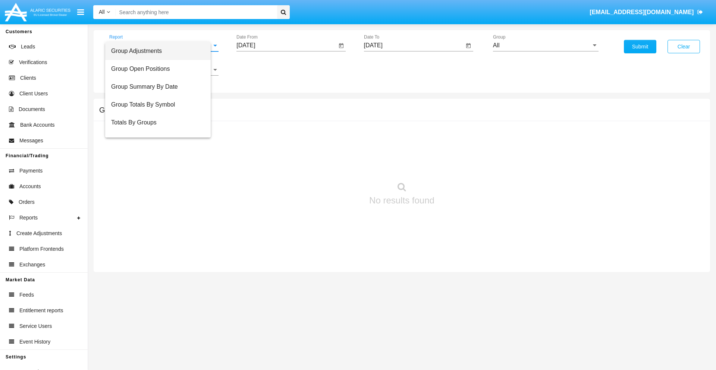
scroll to position [12, 0]
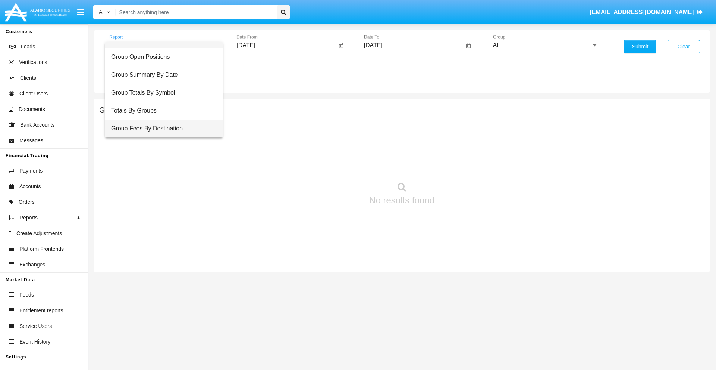
click at [161, 129] on span "Group Fees By Destination" at bounding box center [164, 129] width 106 height 18
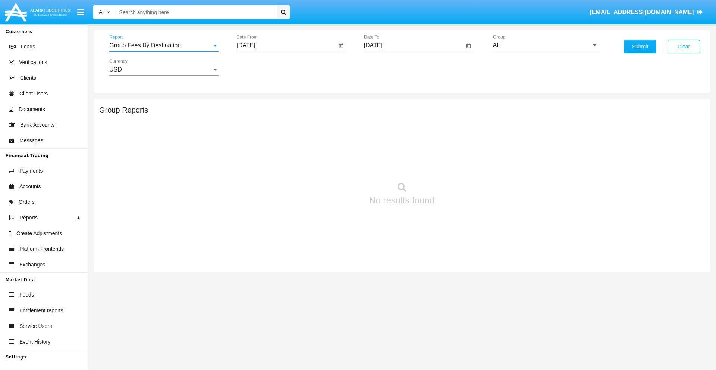
click at [286, 45] on input "[DATE]" at bounding box center [286, 45] width 100 height 7
click at [261, 67] on span "[DATE]" at bounding box center [254, 67] width 16 height 6
click at [280, 150] on div "2019" at bounding box center [280, 149] width 23 height 13
click at [254, 105] on div "JAN" at bounding box center [254, 104] width 23 height 13
click at [278, 114] on div "1" at bounding box center [278, 114] width 13 height 13
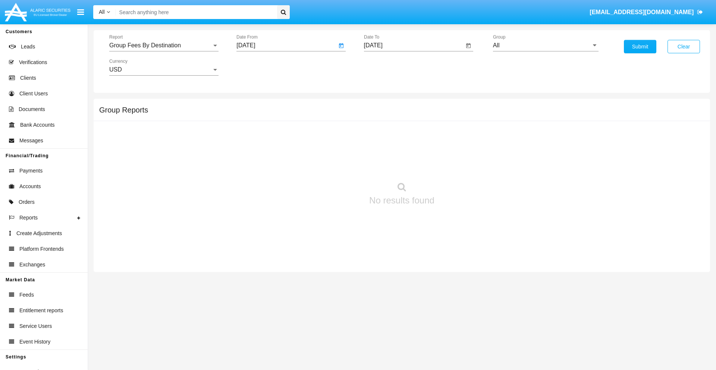
type input "[DATE]"
click at [413, 45] on input "[DATE]" at bounding box center [414, 45] width 100 height 7
click at [388, 67] on span "[DATE]" at bounding box center [382, 67] width 16 height 6
click at [407, 150] on div "2019" at bounding box center [407, 149] width 23 height 13
click at [381, 105] on div "JAN" at bounding box center [381, 104] width 23 height 13
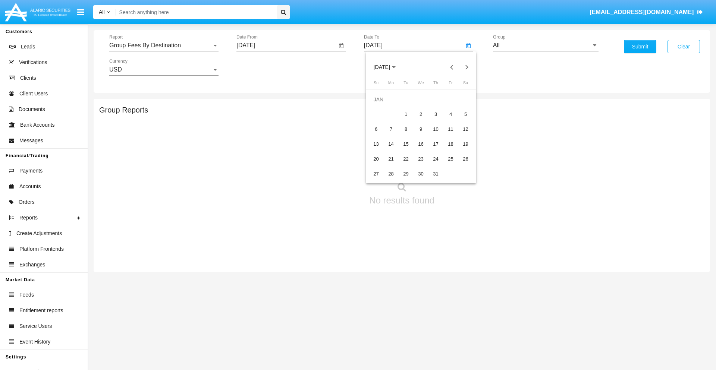
click at [406, 114] on div "1" at bounding box center [405, 114] width 13 height 13
type input "[DATE]"
click at [545, 45] on input "All" at bounding box center [546, 45] width 106 height 7
click at [520, 308] on span "Company AQA" at bounding box center [521, 311] width 40 height 6
type input "Company AQA"
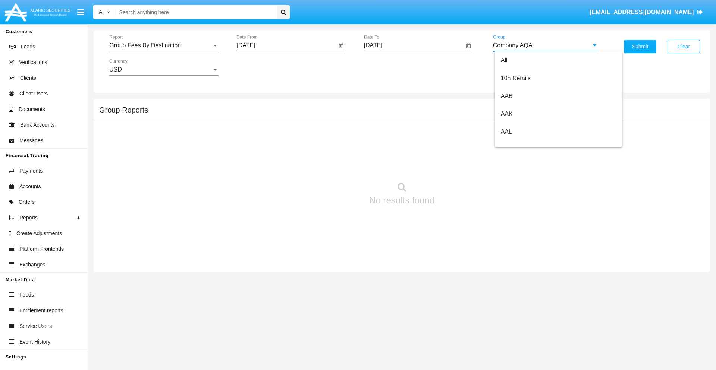
scroll to position [0, 0]
click at [640, 47] on button "Submit" at bounding box center [640, 46] width 32 height 13
click at [164, 45] on span "Report" at bounding box center [160, 45] width 103 height 7
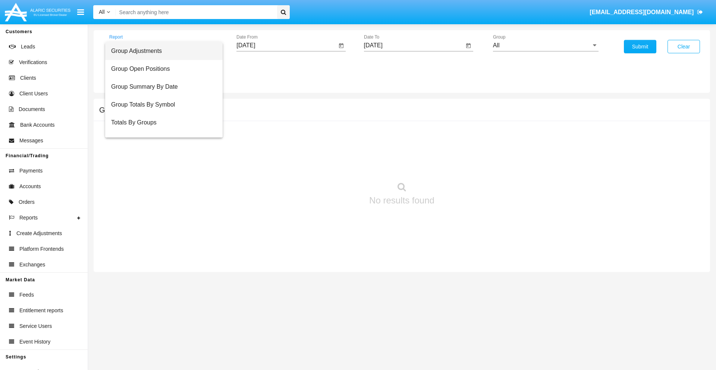
click at [161, 149] on span "Totals By Accounts" at bounding box center [164, 158] width 106 height 18
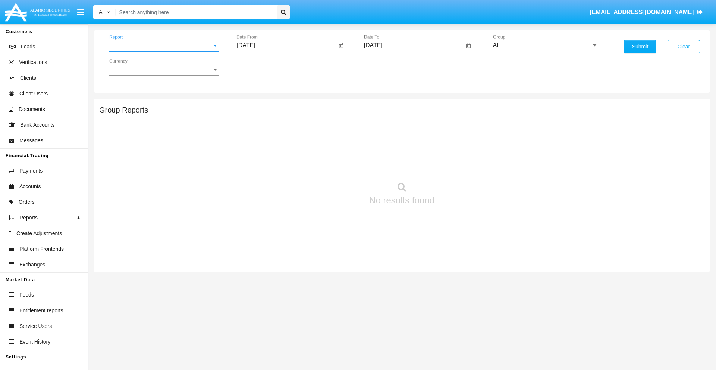
scroll to position [30, 0]
click at [286, 45] on input "[DATE]" at bounding box center [286, 45] width 100 height 7
click at [261, 67] on span "[DATE]" at bounding box center [254, 67] width 16 height 6
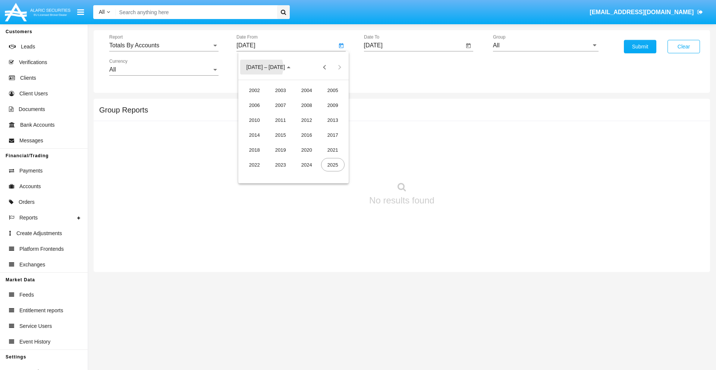
click at [280, 150] on div "2019" at bounding box center [280, 149] width 23 height 13
click at [254, 105] on div "JAN" at bounding box center [254, 104] width 23 height 13
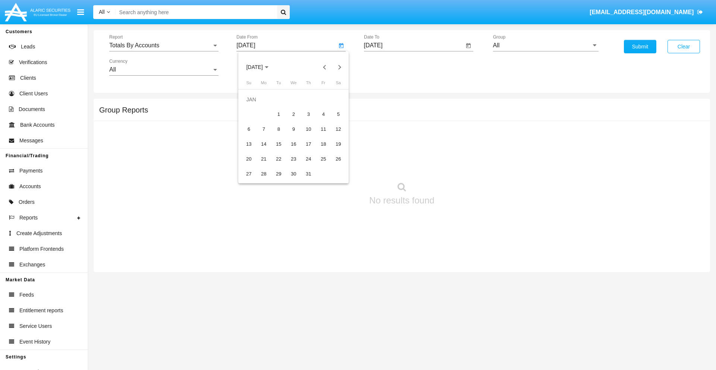
click at [278, 114] on div "1" at bounding box center [278, 114] width 13 height 13
type input "01/01/19"
click at [413, 45] on input "[DATE]" at bounding box center [414, 45] width 100 height 7
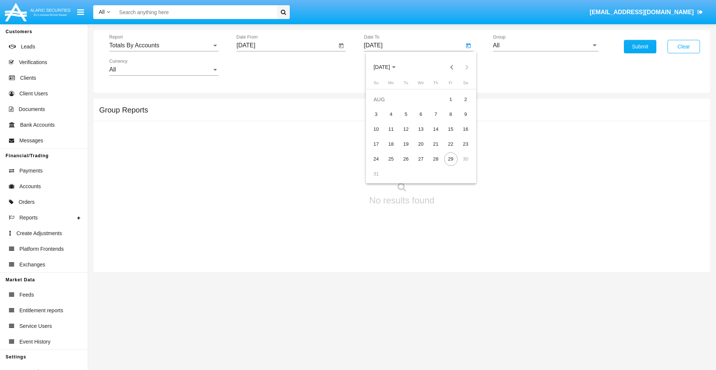
click at [388, 67] on span "[DATE]" at bounding box center [382, 67] width 16 height 6
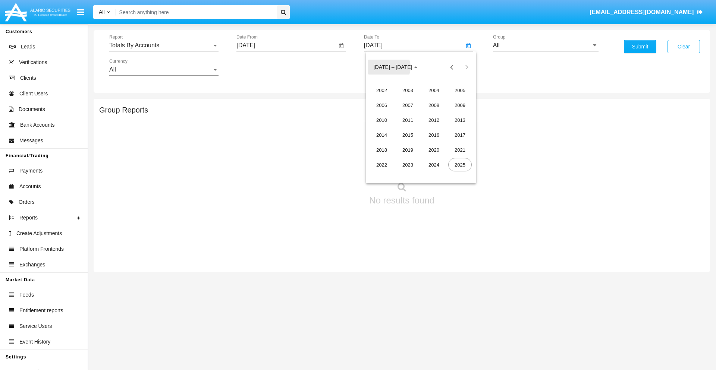
click at [407, 150] on div "2019" at bounding box center [407, 149] width 23 height 13
click at [381, 105] on div "JAN" at bounding box center [381, 104] width 23 height 13
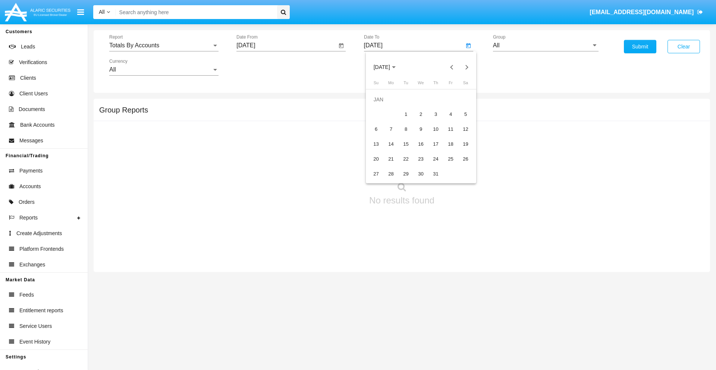
click at [406, 114] on div "1" at bounding box center [405, 114] width 13 height 13
type input "01/01/19"
click at [545, 45] on input "All" at bounding box center [546, 45] width 106 height 7
click at [520, 308] on span "Company AQA" at bounding box center [521, 311] width 40 height 6
type input "Company AQA"
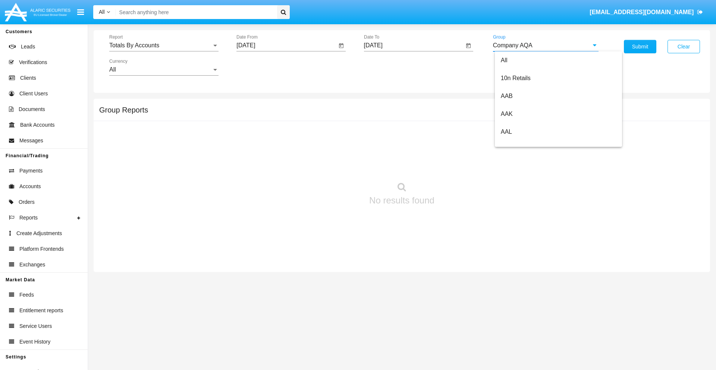
scroll to position [0, 0]
click at [640, 47] on button "Submit" at bounding box center [640, 46] width 32 height 13
click at [164, 45] on span "Report" at bounding box center [160, 45] width 103 height 7
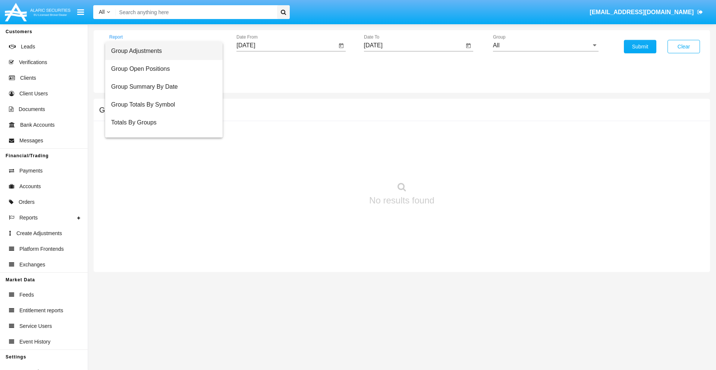
click at [161, 51] on span "Group Adjustments" at bounding box center [164, 51] width 106 height 18
click at [286, 45] on input "[DATE]" at bounding box center [286, 45] width 100 height 7
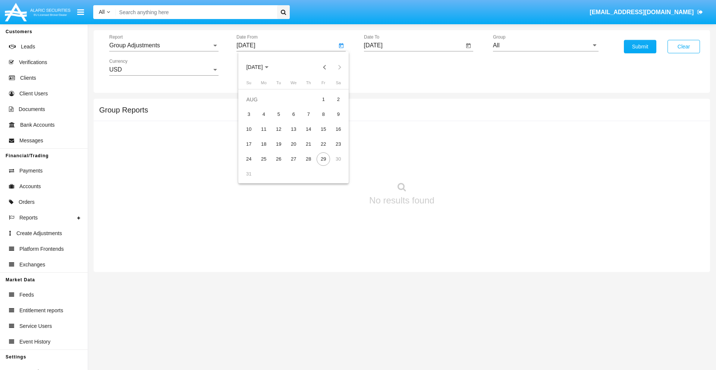
click at [261, 67] on span "[DATE]" at bounding box center [254, 67] width 16 height 6
click at [333, 165] on div "2025" at bounding box center [332, 164] width 23 height 13
click at [254, 120] on div "MAY" at bounding box center [254, 119] width 23 height 13
click at [308, 159] on div "29" at bounding box center [308, 158] width 13 height 13
type input "05/29/25"
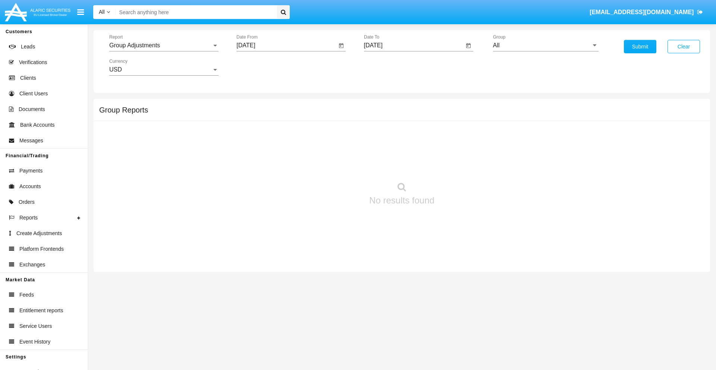
click at [413, 45] on input "[DATE]" at bounding box center [414, 45] width 100 height 7
click at [388, 67] on span "[DATE]" at bounding box center [382, 67] width 16 height 6
click at [460, 165] on div "2025" at bounding box center [459, 164] width 23 height 13
click at [460, 120] on div "AUG" at bounding box center [459, 119] width 23 height 13
click at [450, 159] on div "29" at bounding box center [450, 158] width 13 height 13
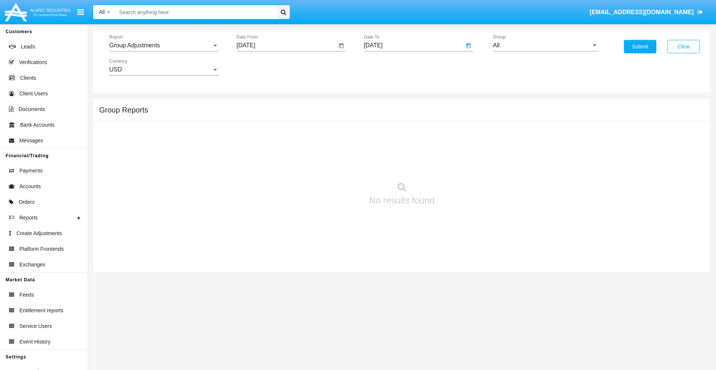
type input "[DATE]"
click at [545, 45] on input "All" at bounding box center [546, 45] width 106 height 7
click at [520, 308] on span "Company AQA" at bounding box center [521, 311] width 40 height 6
type input "Company AQA"
click at [640, 47] on button "Submit" at bounding box center [640, 46] width 32 height 13
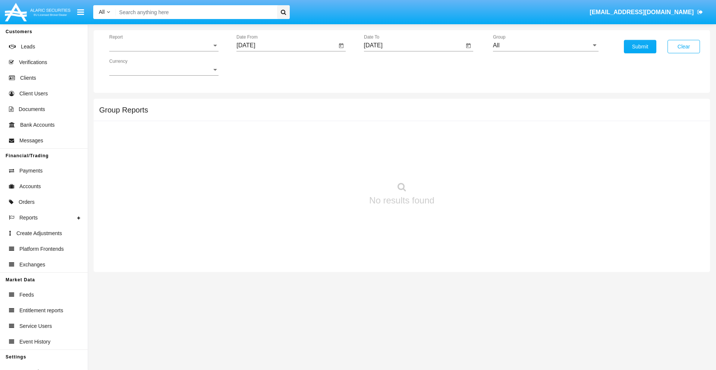
click at [164, 45] on span "Report" at bounding box center [160, 45] width 103 height 7
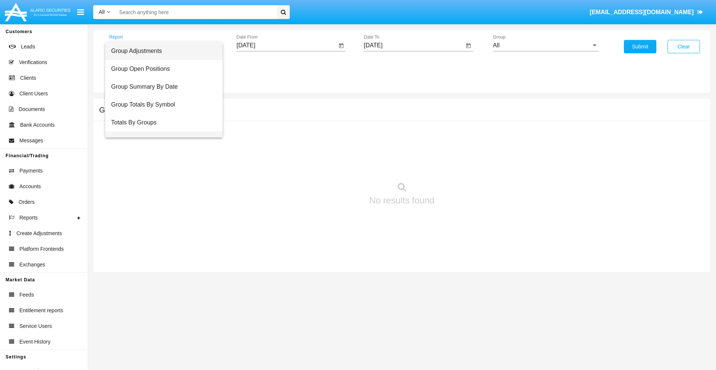
click at [161, 132] on span "Group Fees By Destination" at bounding box center [164, 141] width 106 height 18
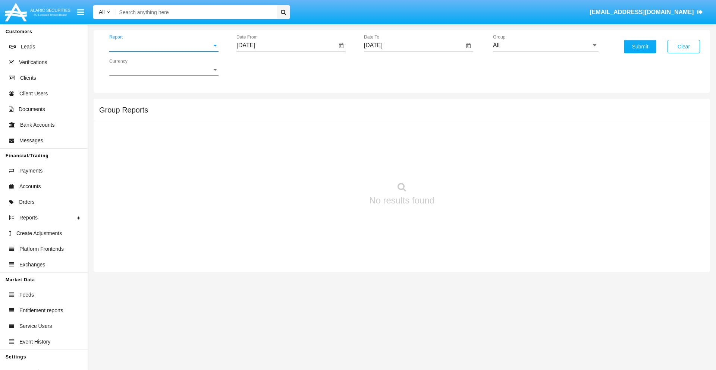
scroll to position [12, 0]
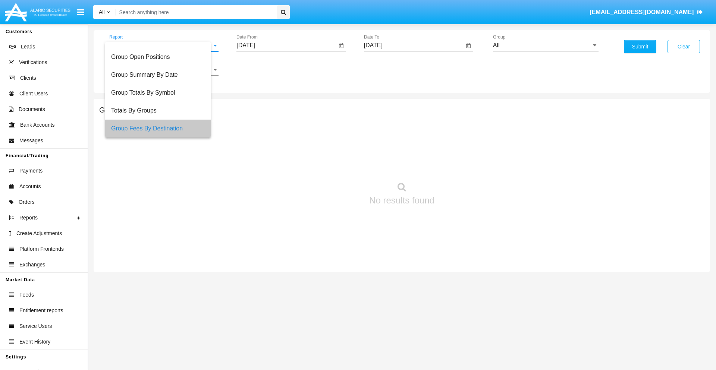
click at [286, 45] on input "[DATE]" at bounding box center [286, 45] width 100 height 7
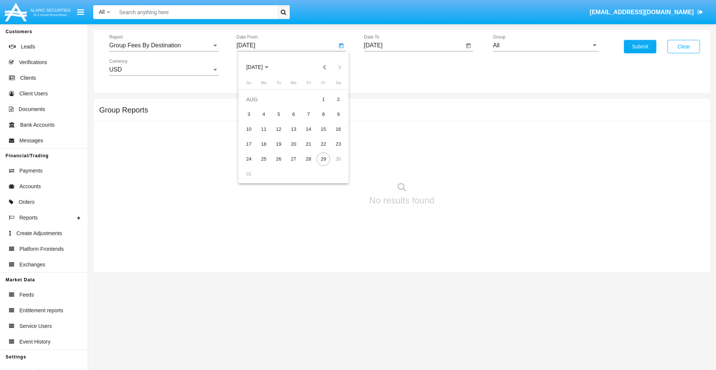
click at [261, 67] on span "[DATE]" at bounding box center [254, 67] width 16 height 6
click at [333, 165] on div "2025" at bounding box center [332, 164] width 23 height 13
click at [280, 120] on div "JUN" at bounding box center [280, 119] width 23 height 13
click at [249, 174] on div "29" at bounding box center [248, 173] width 13 height 13
type input "[DATE]"
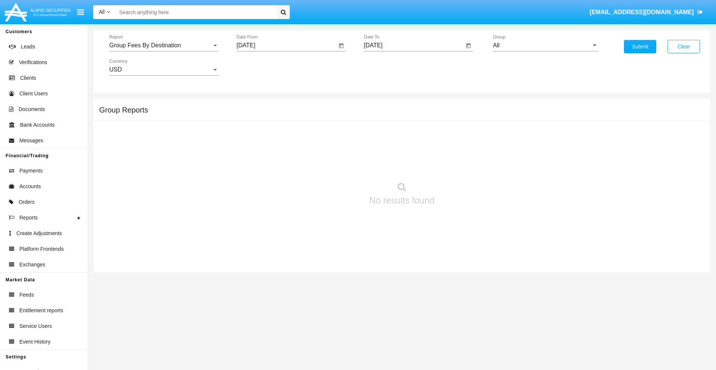
click at [413, 45] on input "[DATE]" at bounding box center [414, 45] width 100 height 7
click at [388, 67] on span "[DATE]" at bounding box center [382, 67] width 16 height 6
click at [460, 165] on div "2025" at bounding box center [459, 164] width 23 height 13
click at [460, 120] on div "AUG" at bounding box center [459, 119] width 23 height 13
click at [450, 159] on div "29" at bounding box center [450, 158] width 13 height 13
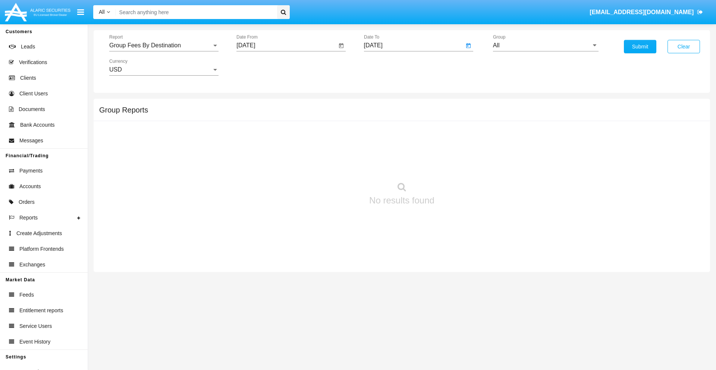
type input "[DATE]"
click at [545, 45] on input "All" at bounding box center [546, 45] width 106 height 7
type input "Hammer Web Lite"
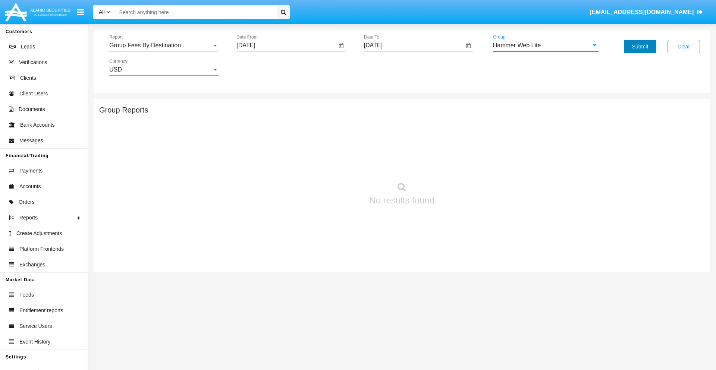
click at [640, 47] on button "Submit" at bounding box center [640, 46] width 32 height 13
click at [164, 45] on span "Report" at bounding box center [160, 45] width 103 height 7
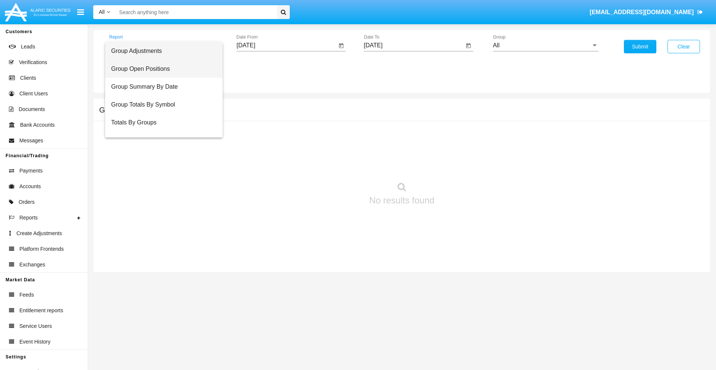
click at [161, 69] on span "Group Open Positions" at bounding box center [164, 69] width 106 height 18
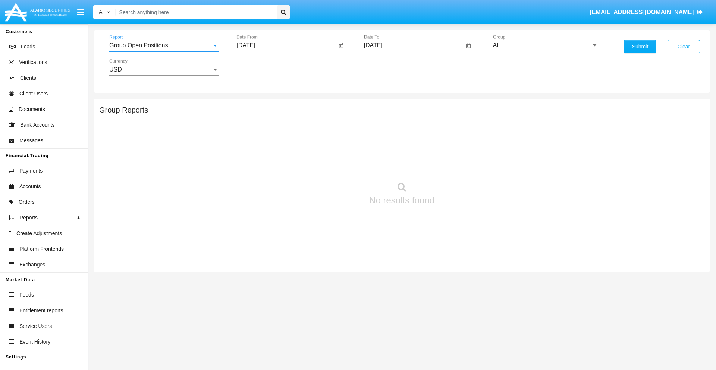
click at [286, 45] on input "[DATE]" at bounding box center [286, 45] width 100 height 7
click at [261, 67] on span "[DATE]" at bounding box center [254, 67] width 16 height 6
click at [333, 165] on div "2025" at bounding box center [332, 164] width 23 height 13
click at [306, 120] on div "[DATE]" at bounding box center [306, 119] width 23 height 13
click at [278, 174] on div "29" at bounding box center [278, 173] width 13 height 13
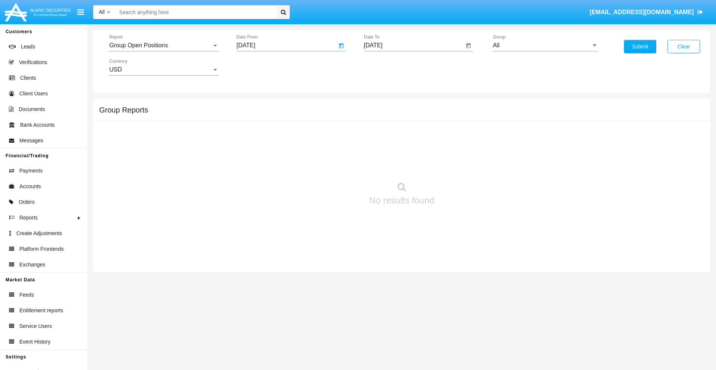
type input "[DATE]"
click at [413, 45] on input "[DATE]" at bounding box center [414, 45] width 100 height 7
click at [388, 67] on span "[DATE]" at bounding box center [382, 67] width 16 height 6
click at [460, 165] on div "2025" at bounding box center [459, 164] width 23 height 13
click at [460, 120] on div "AUG" at bounding box center [459, 119] width 23 height 13
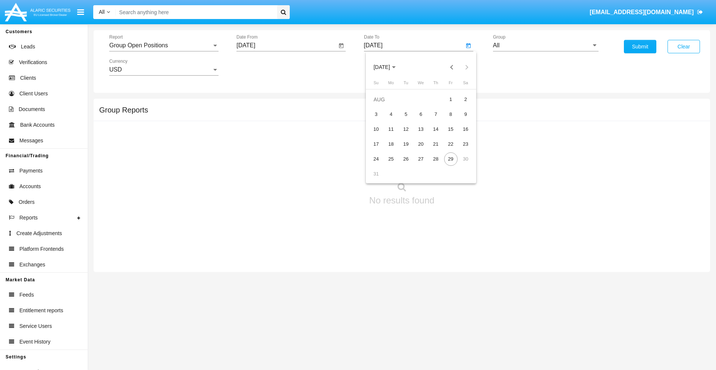
click at [450, 159] on div "29" at bounding box center [450, 158] width 13 height 13
type input "[DATE]"
click at [545, 45] on input "All" at bounding box center [546, 45] width 106 height 7
type input "Hammer Web Lite"
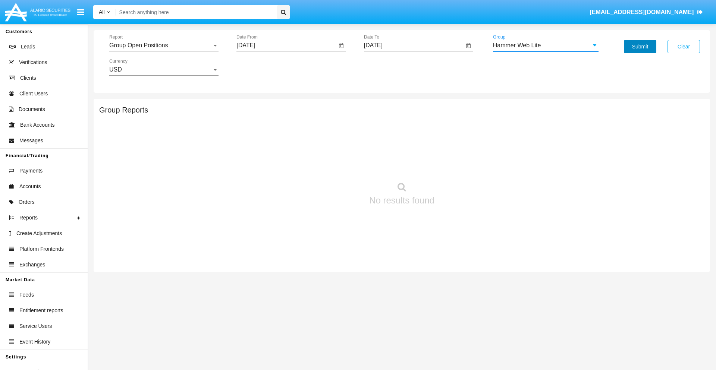
click at [640, 47] on button "Submit" at bounding box center [640, 46] width 32 height 13
click at [164, 45] on span "Report" at bounding box center [160, 45] width 103 height 7
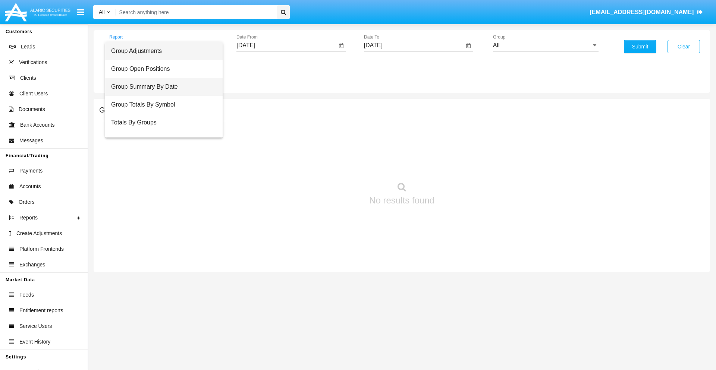
click at [161, 87] on span "Group Summary By Date" at bounding box center [164, 87] width 106 height 18
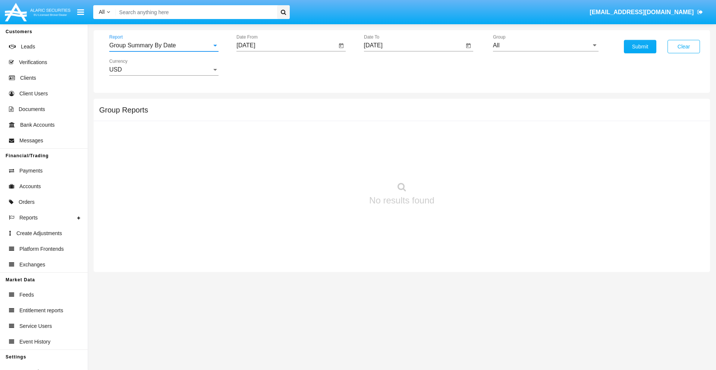
click at [286, 45] on input "[DATE]" at bounding box center [286, 45] width 100 height 7
click at [261, 67] on span "[DATE]" at bounding box center [254, 67] width 16 height 6
click at [333, 165] on div "2025" at bounding box center [332, 164] width 23 height 13
click at [306, 120] on div "[DATE]" at bounding box center [306, 119] width 23 height 13
click at [278, 174] on div "29" at bounding box center [278, 173] width 13 height 13
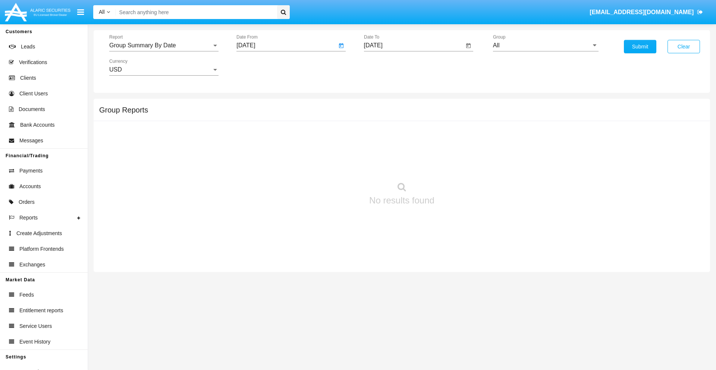
type input "[DATE]"
click at [413, 45] on input "[DATE]" at bounding box center [414, 45] width 100 height 7
click at [388, 67] on span "[DATE]" at bounding box center [382, 67] width 16 height 6
click at [460, 165] on div "2025" at bounding box center [459, 164] width 23 height 13
click at [460, 120] on div "AUG" at bounding box center [459, 119] width 23 height 13
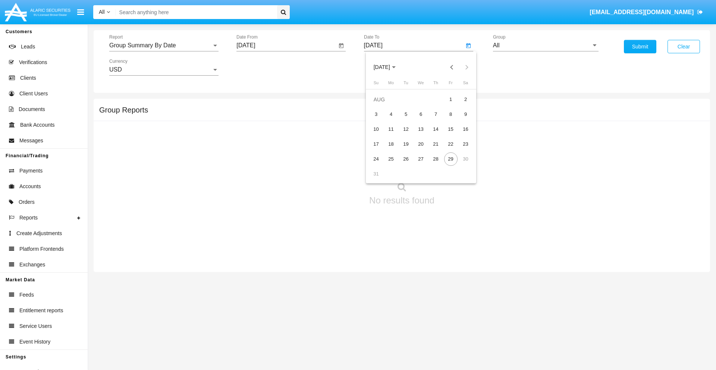
click at [450, 159] on div "29" at bounding box center [450, 158] width 13 height 13
type input "[DATE]"
click at [545, 45] on input "All" at bounding box center [546, 45] width 106 height 7
type input "Hammer Web Lite"
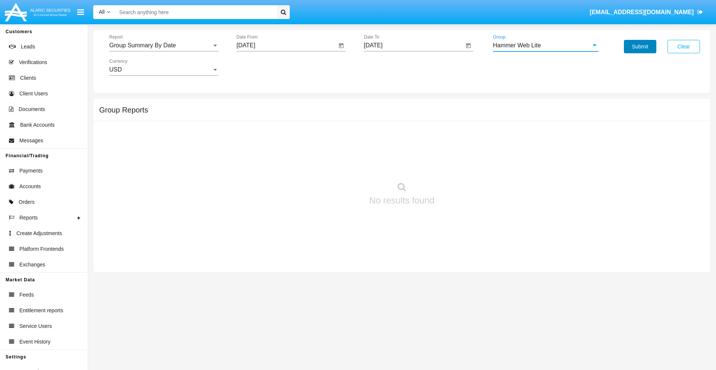
click at [640, 47] on button "Submit" at bounding box center [640, 46] width 32 height 13
click at [164, 45] on span "Report" at bounding box center [160, 45] width 103 height 7
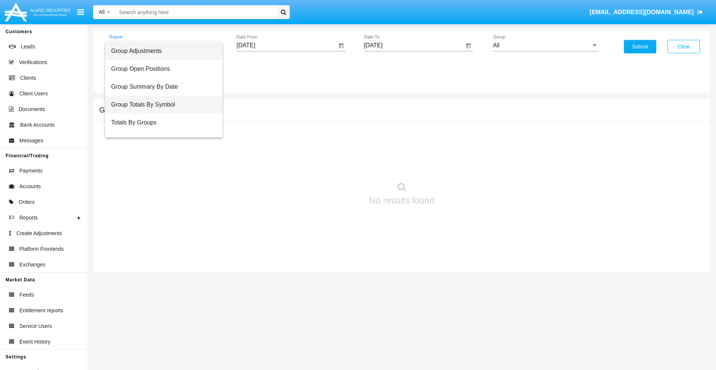
click at [161, 105] on span "Group Totals By Symbol" at bounding box center [164, 105] width 106 height 18
click at [286, 45] on input "[DATE]" at bounding box center [286, 45] width 100 height 7
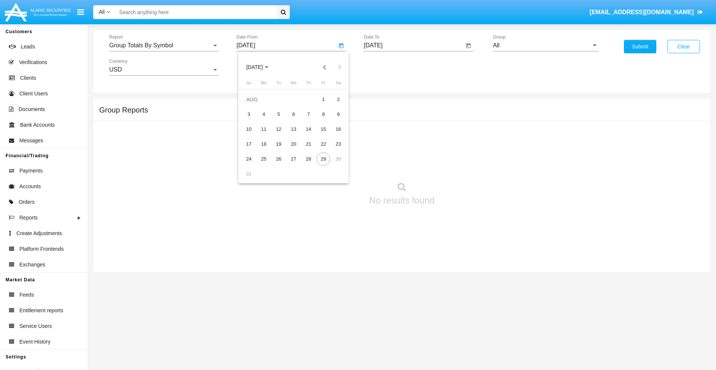
click at [261, 67] on span "[DATE]" at bounding box center [254, 67] width 16 height 6
click at [333, 165] on div "2025" at bounding box center [332, 164] width 23 height 13
click at [306, 120] on div "[DATE]" at bounding box center [306, 119] width 23 height 13
click at [278, 174] on div "29" at bounding box center [278, 173] width 13 height 13
type input "[DATE]"
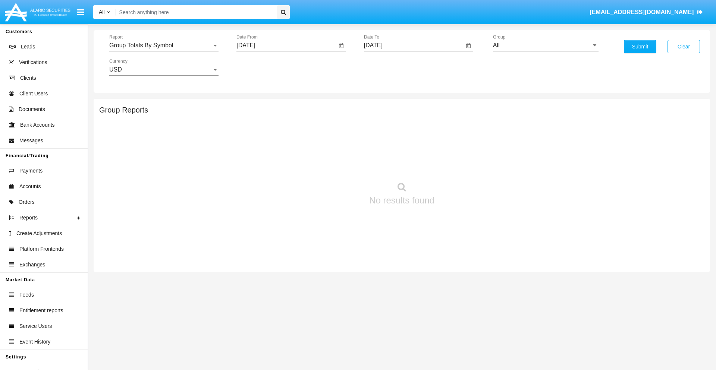
click at [413, 45] on input "[DATE]" at bounding box center [414, 45] width 100 height 7
click at [388, 67] on span "[DATE]" at bounding box center [382, 67] width 16 height 6
click at [460, 165] on div "2025" at bounding box center [459, 164] width 23 height 13
click at [460, 120] on div "AUG" at bounding box center [459, 119] width 23 height 13
click at [450, 159] on div "29" at bounding box center [450, 158] width 13 height 13
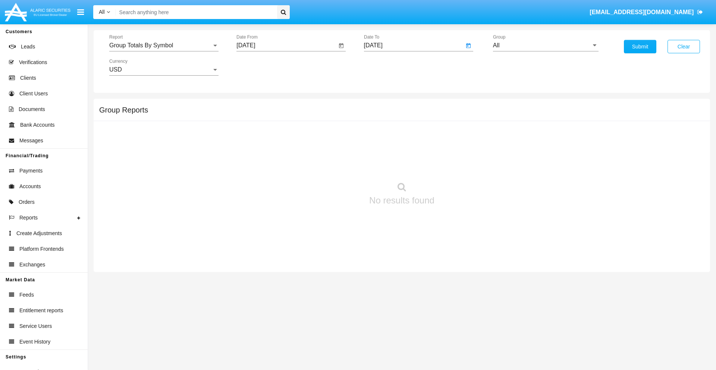
type input "[DATE]"
click at [545, 45] on input "All" at bounding box center [546, 45] width 106 height 7
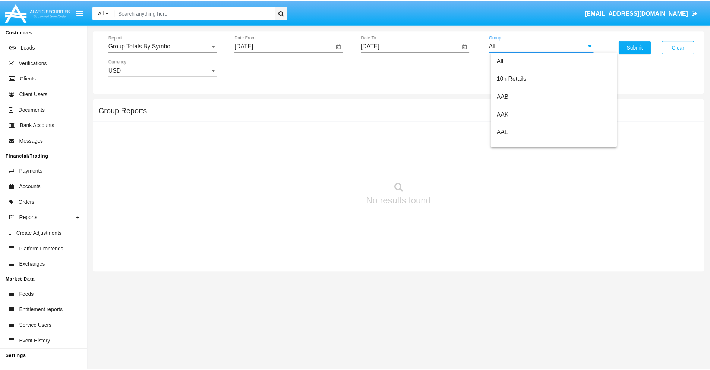
scroll to position [400, 0]
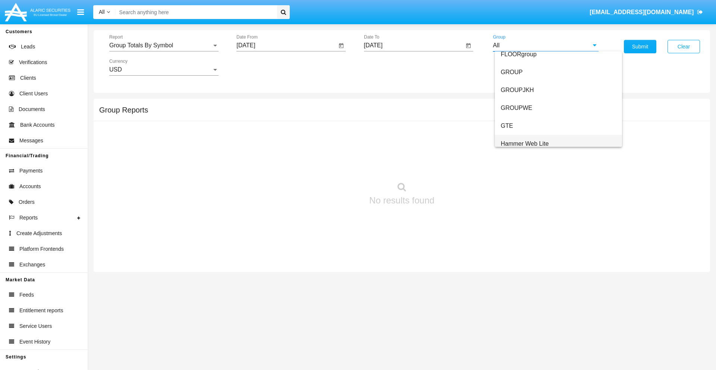
click at [525, 144] on span "Hammer Web Lite" at bounding box center [525, 144] width 48 height 6
type input "Hammer Web Lite"
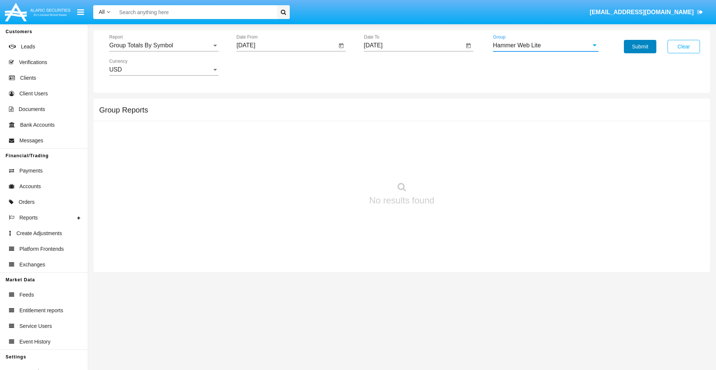
click at [640, 47] on button "Submit" at bounding box center [640, 46] width 32 height 13
click at [164, 45] on span "Report" at bounding box center [160, 45] width 103 height 7
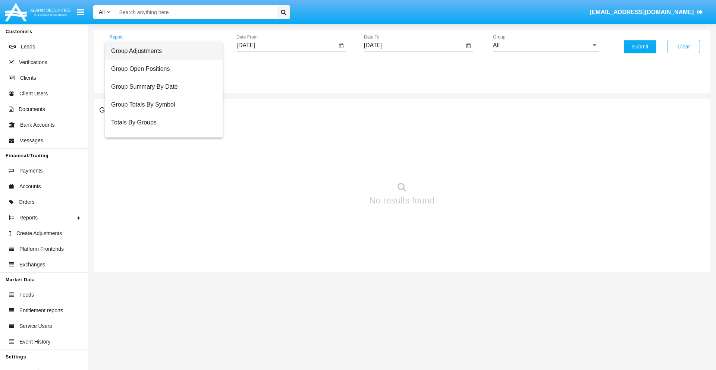
click at [161, 149] on span "Totals By Accounts" at bounding box center [164, 158] width 106 height 18
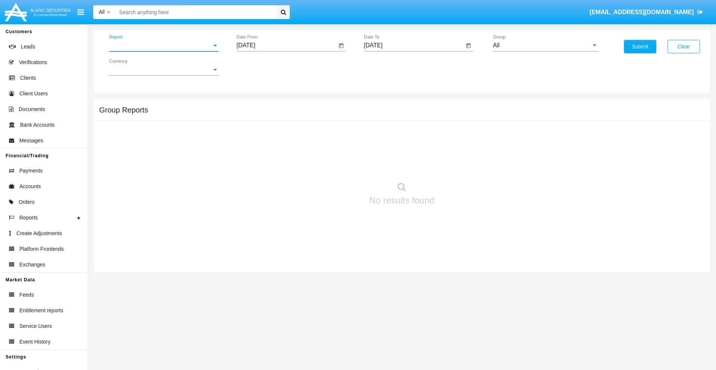
scroll to position [30, 0]
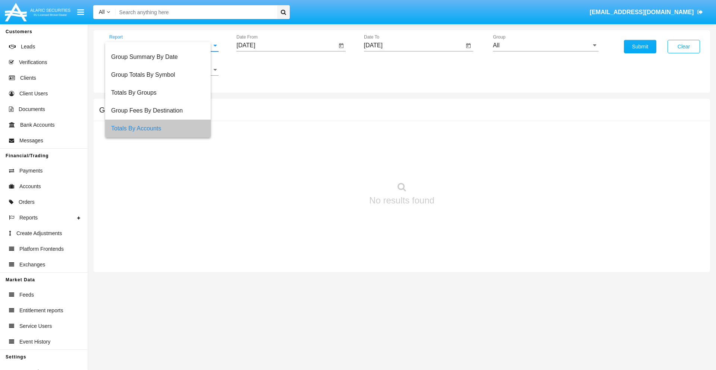
click at [286, 45] on input "[DATE]" at bounding box center [286, 45] width 100 height 7
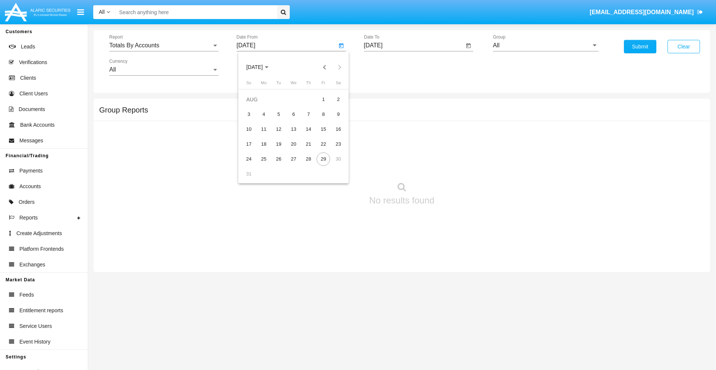
click at [261, 67] on span "AUG 2025" at bounding box center [254, 67] width 16 height 6
click at [333, 165] on div "2025" at bounding box center [332, 164] width 23 height 13
click at [333, 120] on div "AUG" at bounding box center [332, 119] width 23 height 13
click at [308, 129] on div "14" at bounding box center [308, 129] width 13 height 13
type input "08/14/25"
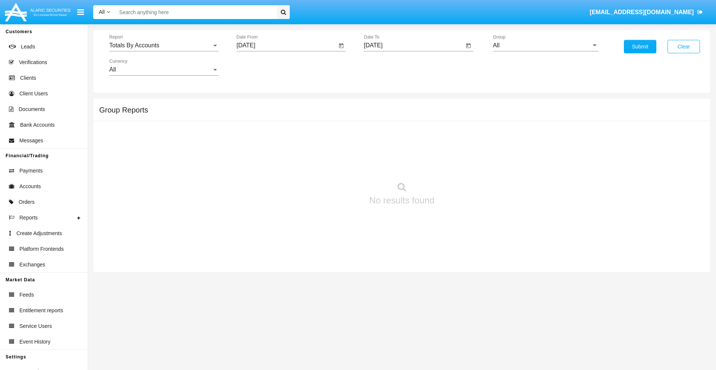
click at [413, 45] on input "[DATE]" at bounding box center [414, 45] width 100 height 7
click at [388, 67] on span "AUG 2025" at bounding box center [382, 67] width 16 height 6
click at [460, 165] on div "2025" at bounding box center [459, 164] width 23 height 13
click at [460, 120] on div "AUG" at bounding box center [459, 119] width 23 height 13
click at [450, 159] on div "29" at bounding box center [450, 158] width 13 height 13
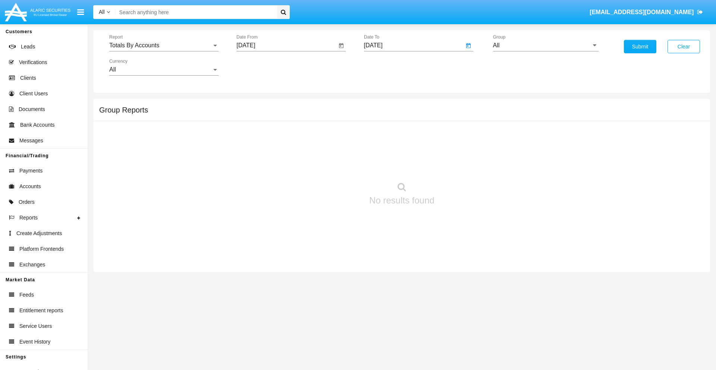
type input "08/29/25"
click at [545, 45] on input "All" at bounding box center [546, 45] width 106 height 7
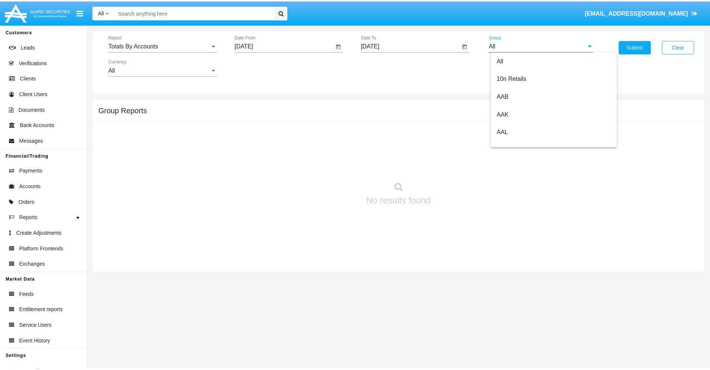
scroll to position [400, 0]
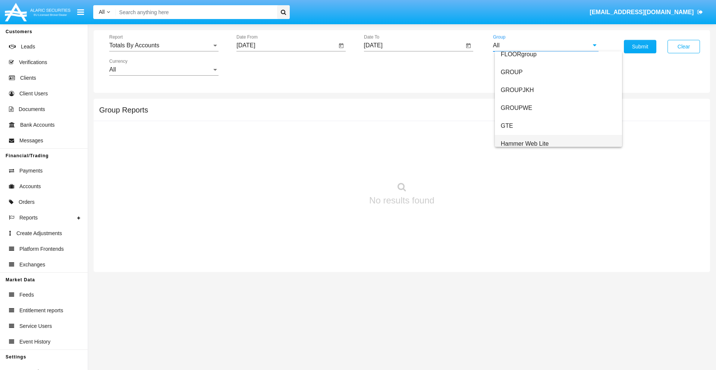
click at [525, 144] on span "Hammer Web Lite" at bounding box center [525, 144] width 48 height 6
type input "Hammer Web Lite"
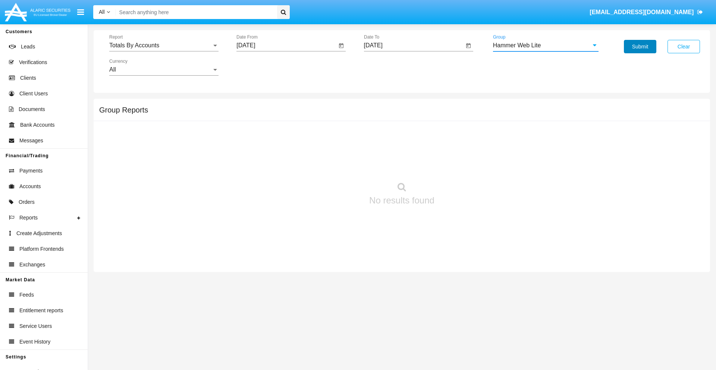
click at [640, 47] on button "Submit" at bounding box center [640, 46] width 32 height 13
click at [164, 45] on span "Report" at bounding box center [160, 45] width 103 height 7
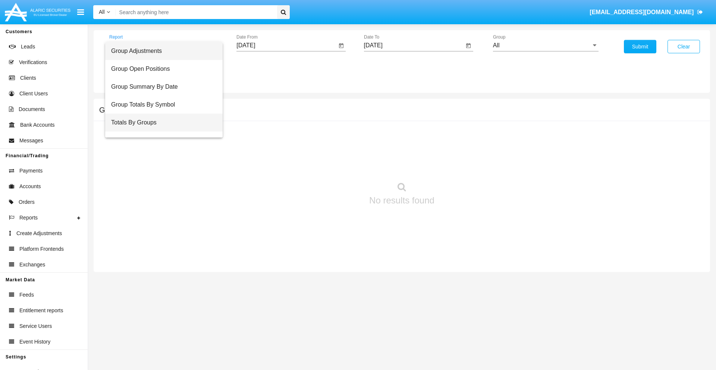
click at [161, 123] on span "Totals By Groups" at bounding box center [164, 123] width 106 height 18
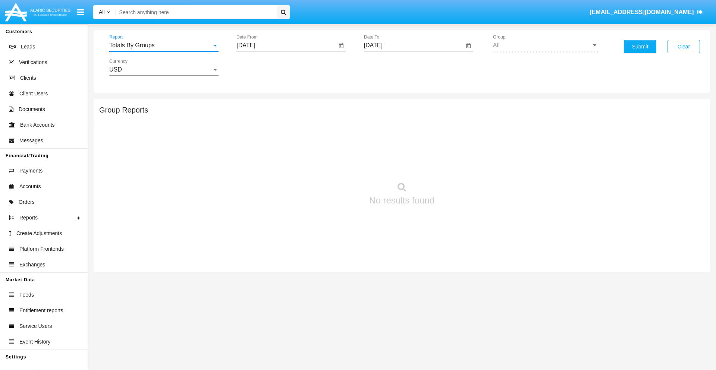
click at [286, 45] on input "[DATE]" at bounding box center [286, 45] width 100 height 7
click at [261, 67] on span "AUG 2025" at bounding box center [254, 67] width 16 height 6
click at [333, 165] on div "2025" at bounding box center [332, 164] width 23 height 13
click at [333, 120] on div "AUG" at bounding box center [332, 119] width 23 height 13
click at [308, 129] on div "14" at bounding box center [308, 129] width 13 height 13
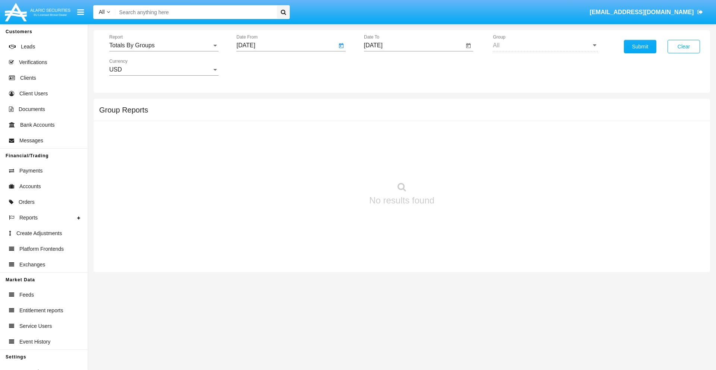
type input "08/14/25"
click at [413, 45] on input "[DATE]" at bounding box center [414, 45] width 100 height 7
click at [388, 67] on span "AUG 2025" at bounding box center [382, 67] width 16 height 6
click at [460, 165] on div "2025" at bounding box center [459, 164] width 23 height 13
click at [460, 120] on div "AUG" at bounding box center [459, 119] width 23 height 13
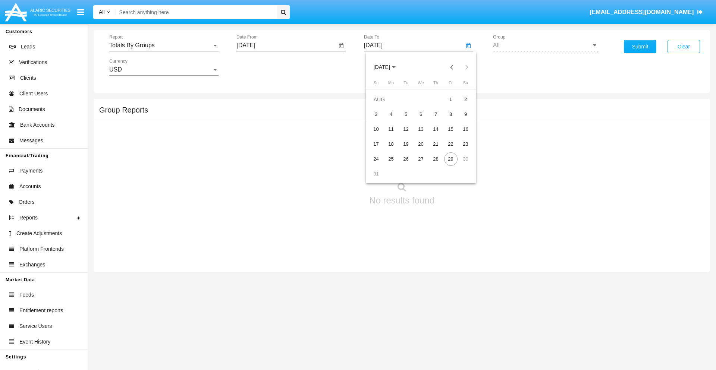
click at [450, 159] on div "29" at bounding box center [450, 158] width 13 height 13
type input "08/29/25"
click at [640, 47] on button "Submit" at bounding box center [640, 46] width 32 height 13
click at [164, 45] on span "Report" at bounding box center [160, 45] width 103 height 7
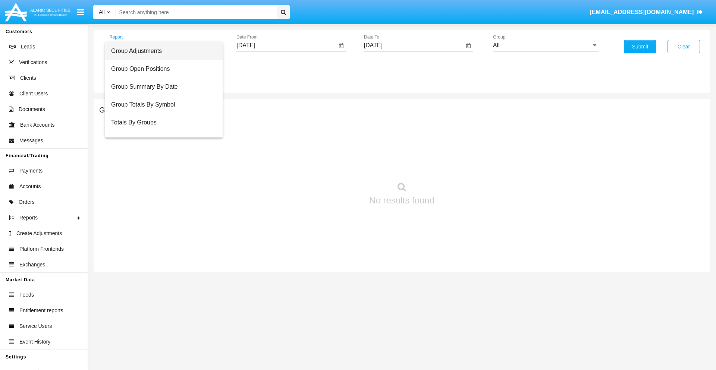
click at [161, 51] on span "Group Adjustments" at bounding box center [164, 51] width 106 height 18
click at [545, 45] on input "All" at bounding box center [546, 45] width 106 height 7
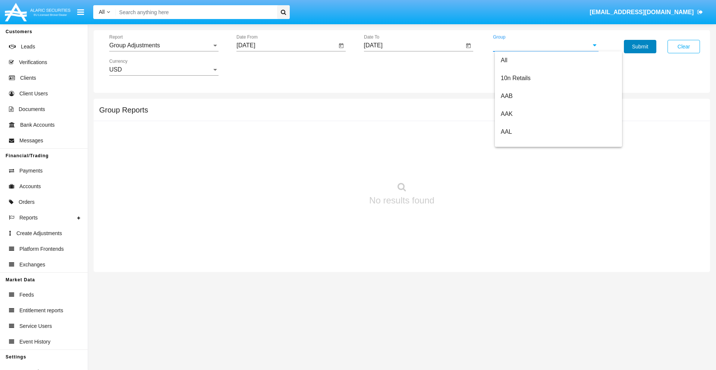
click at [640, 47] on button "Submit" at bounding box center [640, 46] width 32 height 13
click at [164, 45] on span "Report" at bounding box center [160, 45] width 103 height 7
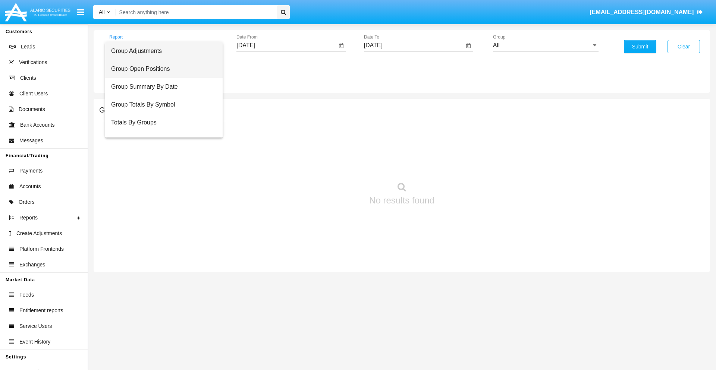
click at [161, 69] on span "Group Open Positions" at bounding box center [164, 69] width 106 height 18
click at [545, 45] on input "All" at bounding box center [546, 45] width 106 height 7
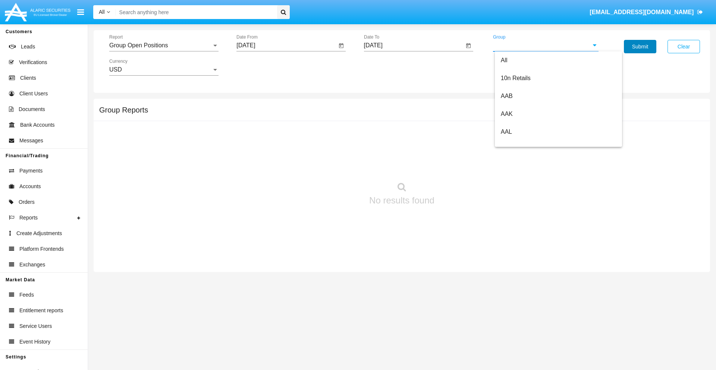
click at [640, 47] on button "Submit" at bounding box center [640, 46] width 32 height 13
click at [164, 45] on span "Report" at bounding box center [160, 45] width 103 height 7
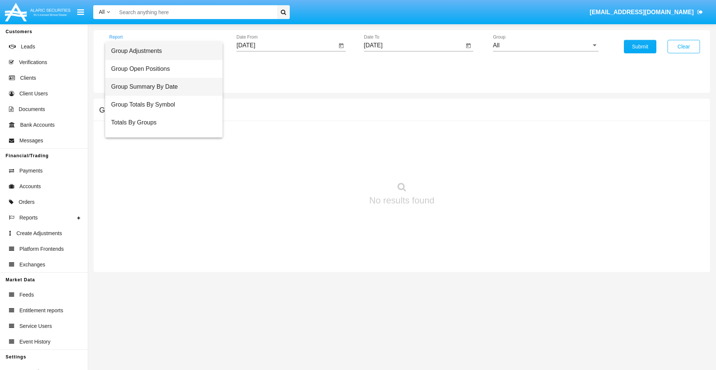
click at [161, 87] on span "Group Summary By Date" at bounding box center [164, 87] width 106 height 18
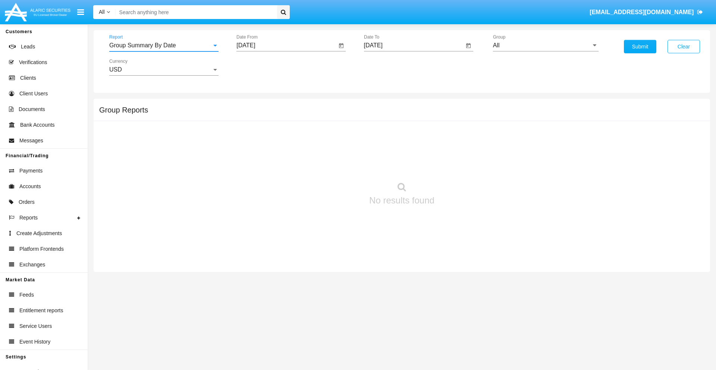
click at [545, 45] on input "All" at bounding box center [546, 45] width 106 height 7
click at [640, 47] on button "Submit" at bounding box center [640, 46] width 32 height 13
click at [164, 45] on span "Report" at bounding box center [160, 45] width 103 height 7
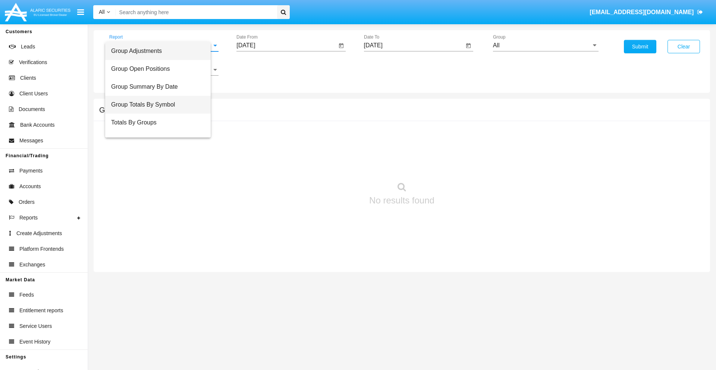
click at [161, 105] on span "Group Totals By Symbol" at bounding box center [158, 105] width 94 height 18
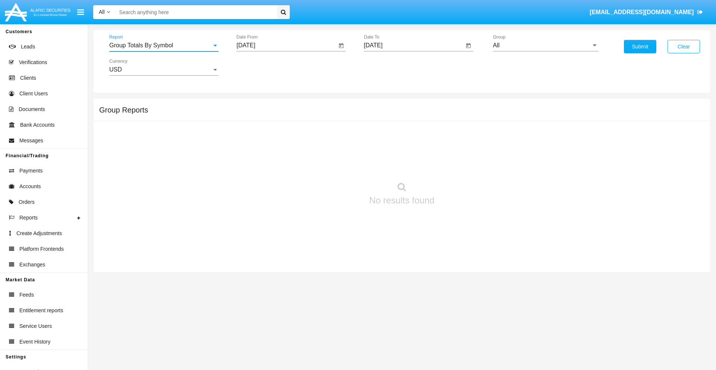
click at [545, 45] on input "All" at bounding box center [546, 45] width 106 height 7
click at [640, 47] on button "Submit" at bounding box center [640, 46] width 32 height 13
click at [164, 45] on span "Report" at bounding box center [160, 45] width 103 height 7
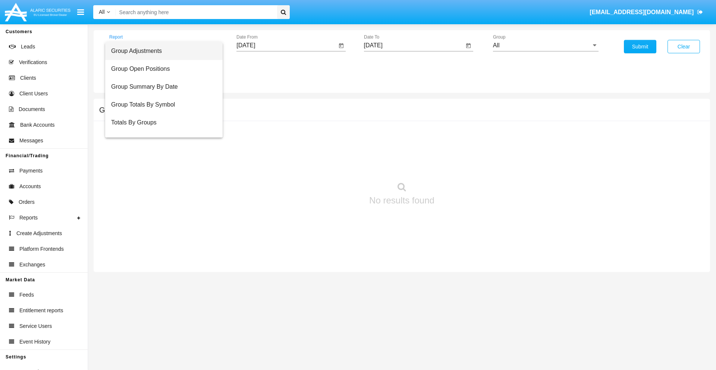
scroll to position [12, 0]
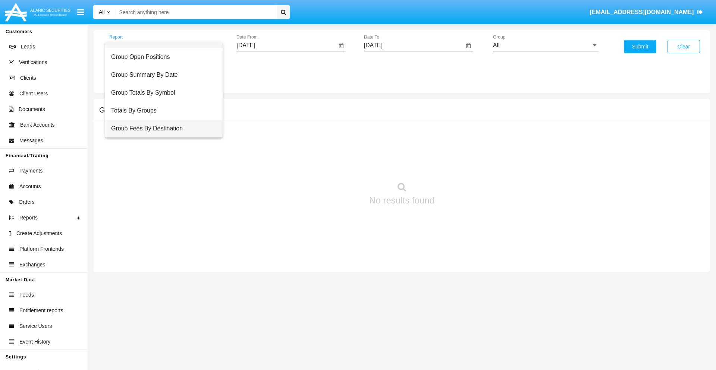
click at [161, 129] on span "Group Fees By Destination" at bounding box center [164, 129] width 106 height 18
click at [545, 45] on input "All" at bounding box center [546, 45] width 106 height 7
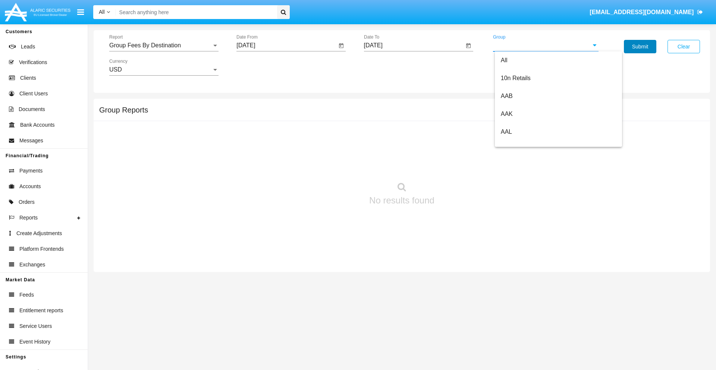
click at [640, 47] on button "Submit" at bounding box center [640, 46] width 32 height 13
